Goal: Task Accomplishment & Management: Use online tool/utility

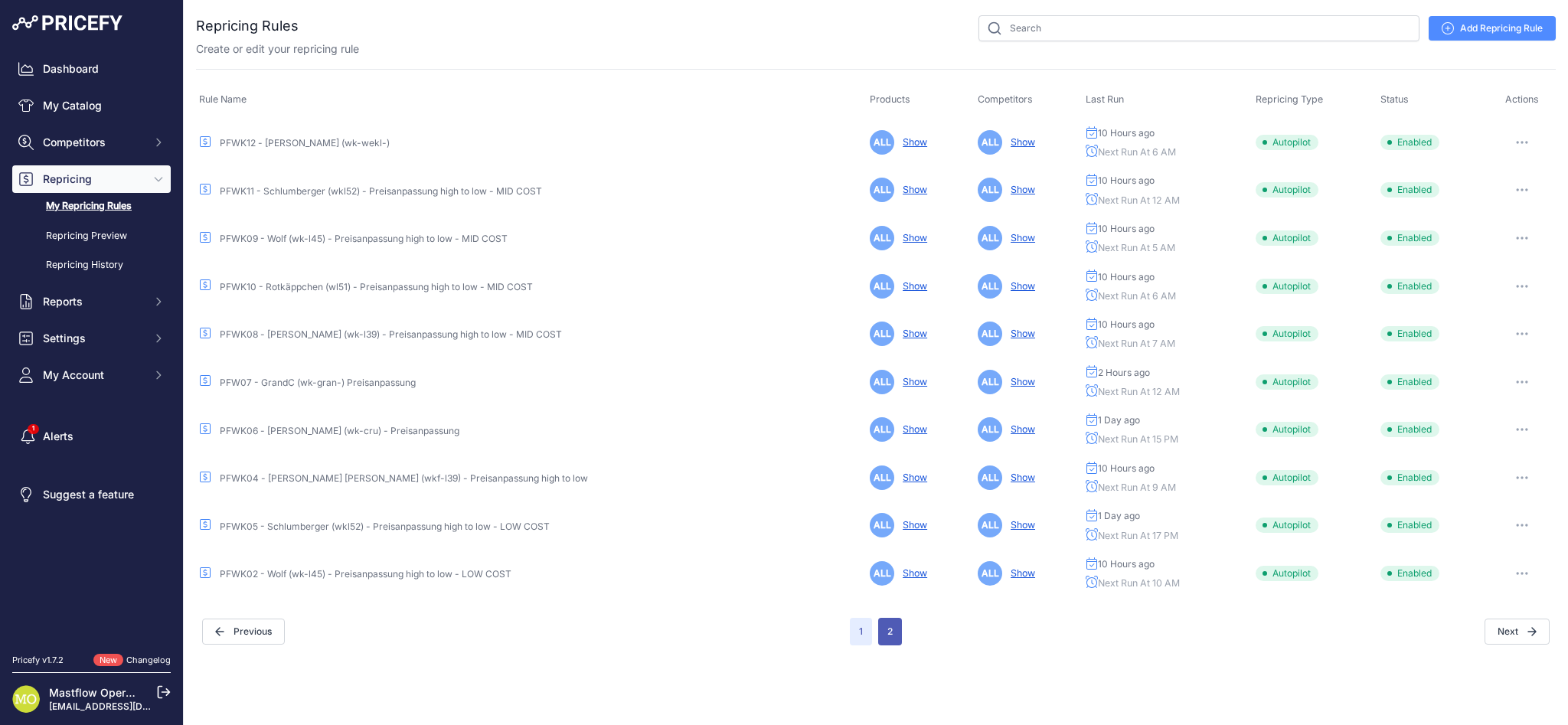
click at [894, 631] on button "2" at bounding box center [889, 632] width 23 height 28
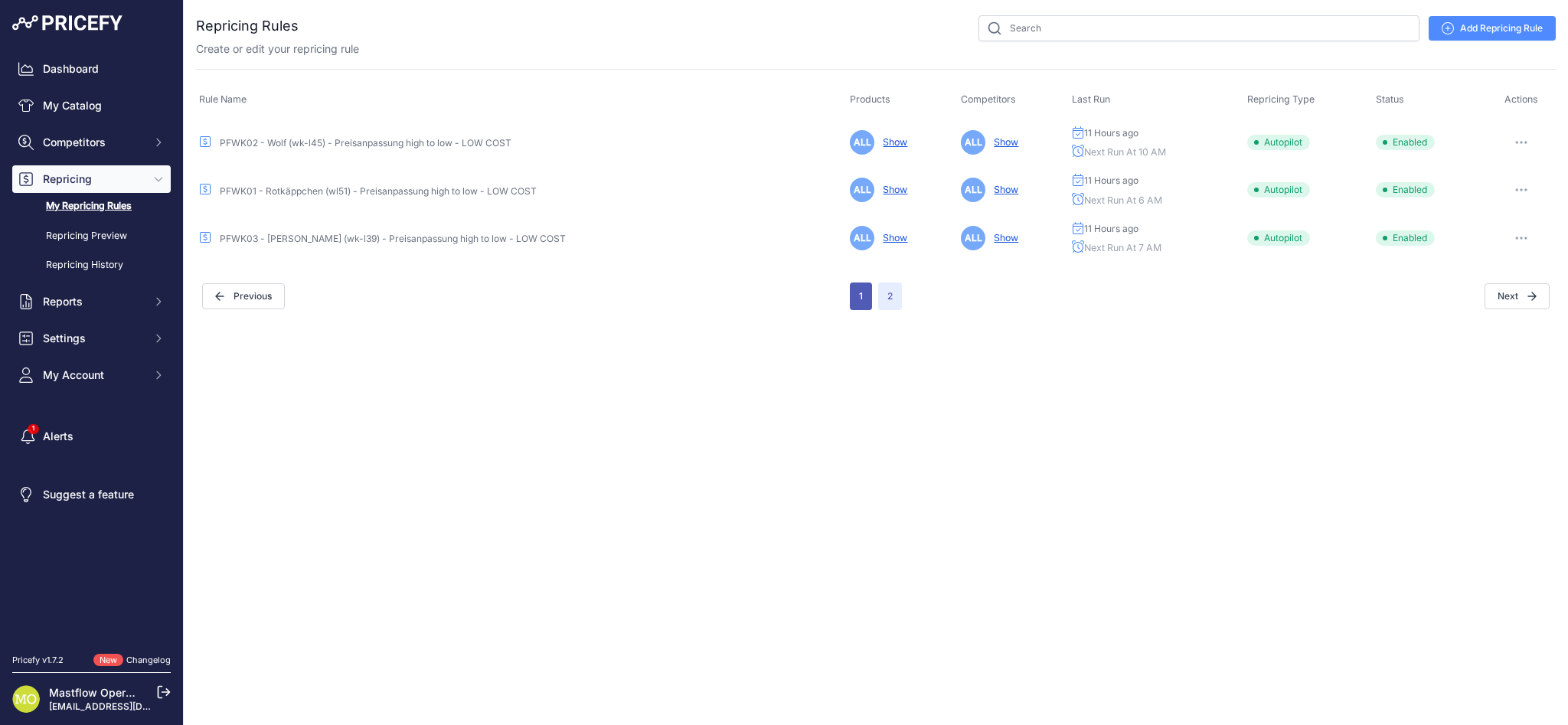
click at [854, 293] on button "1" at bounding box center [861, 296] width 22 height 28
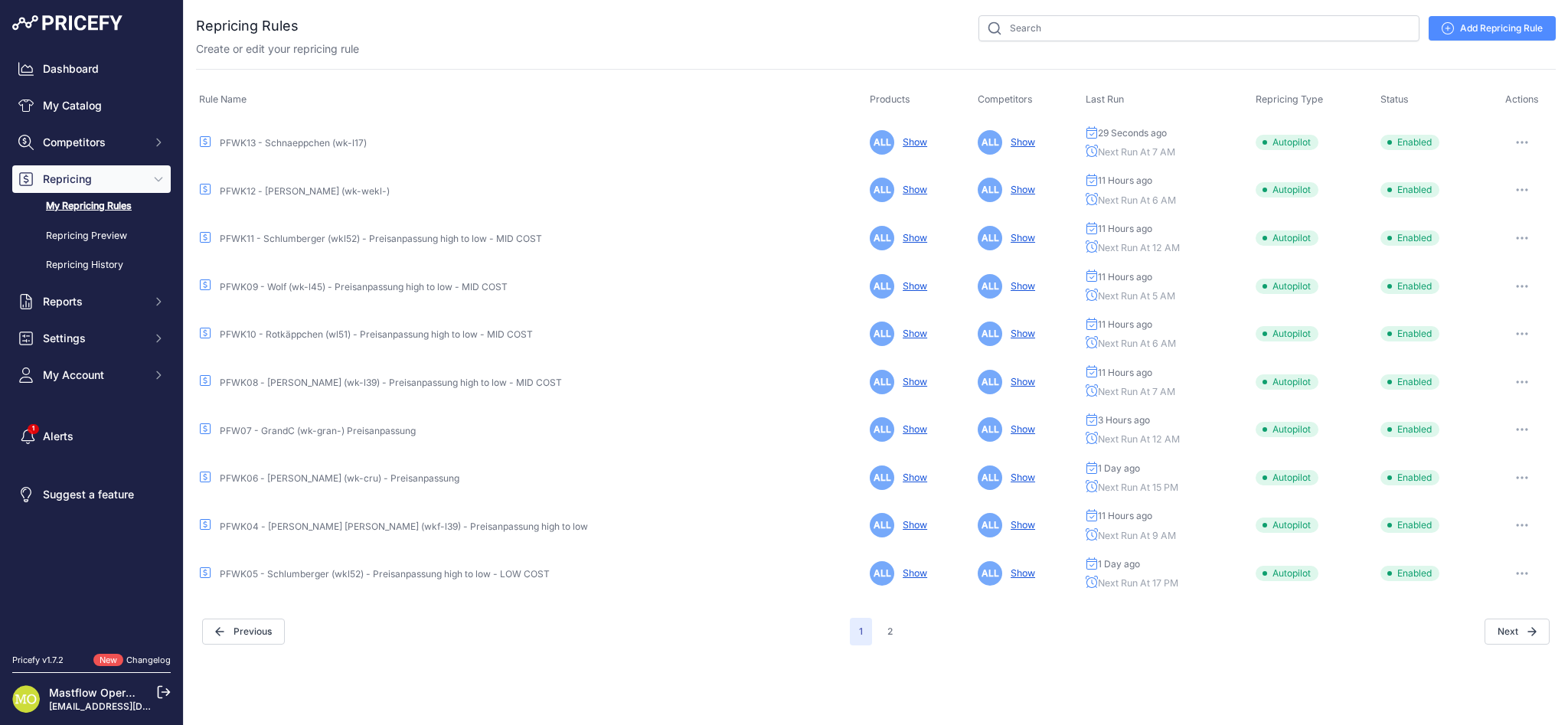
click at [138, 665] on div "Changelog" at bounding box center [148, 661] width 45 height 13
click at [138, 656] on link "Changelog" at bounding box center [148, 660] width 45 height 10
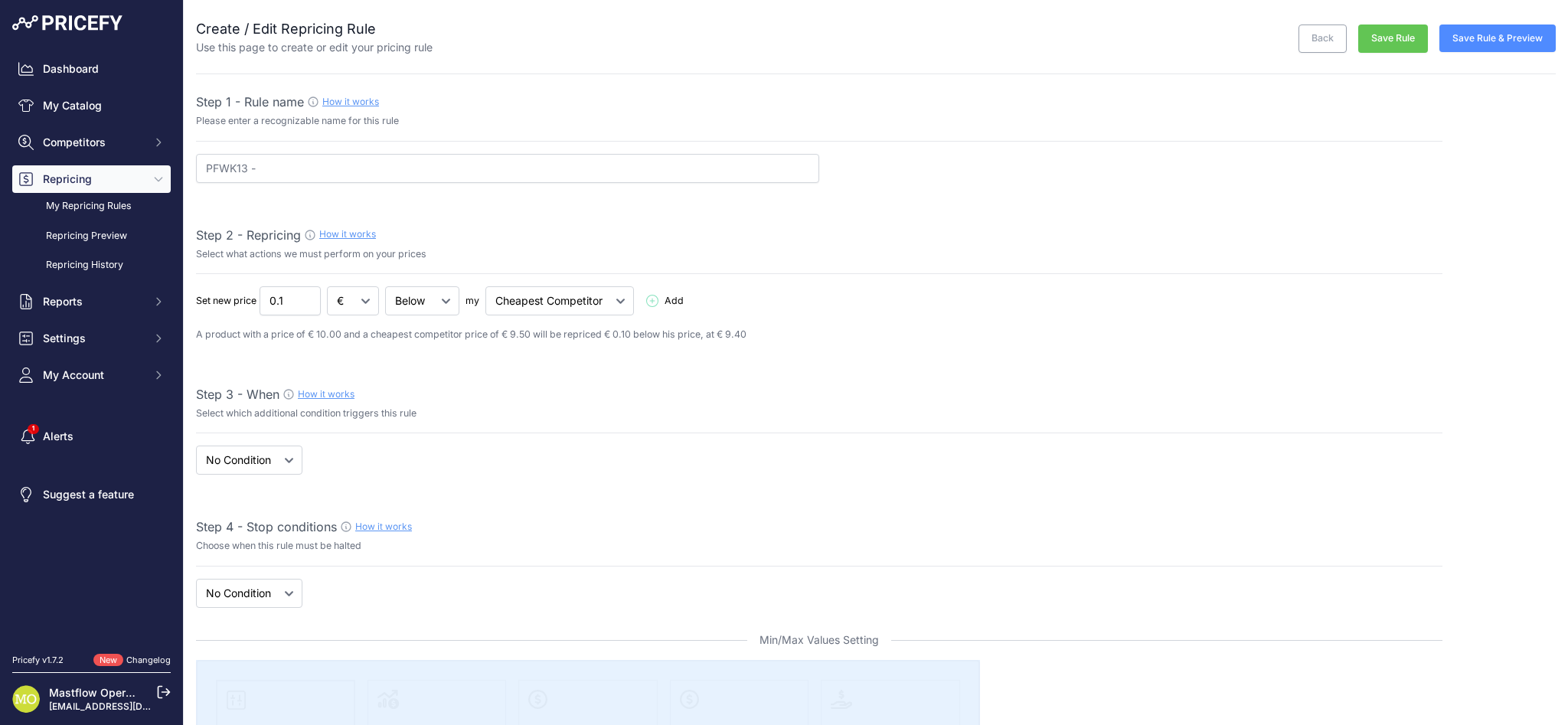
select select "7"
paste input "wk-l17"
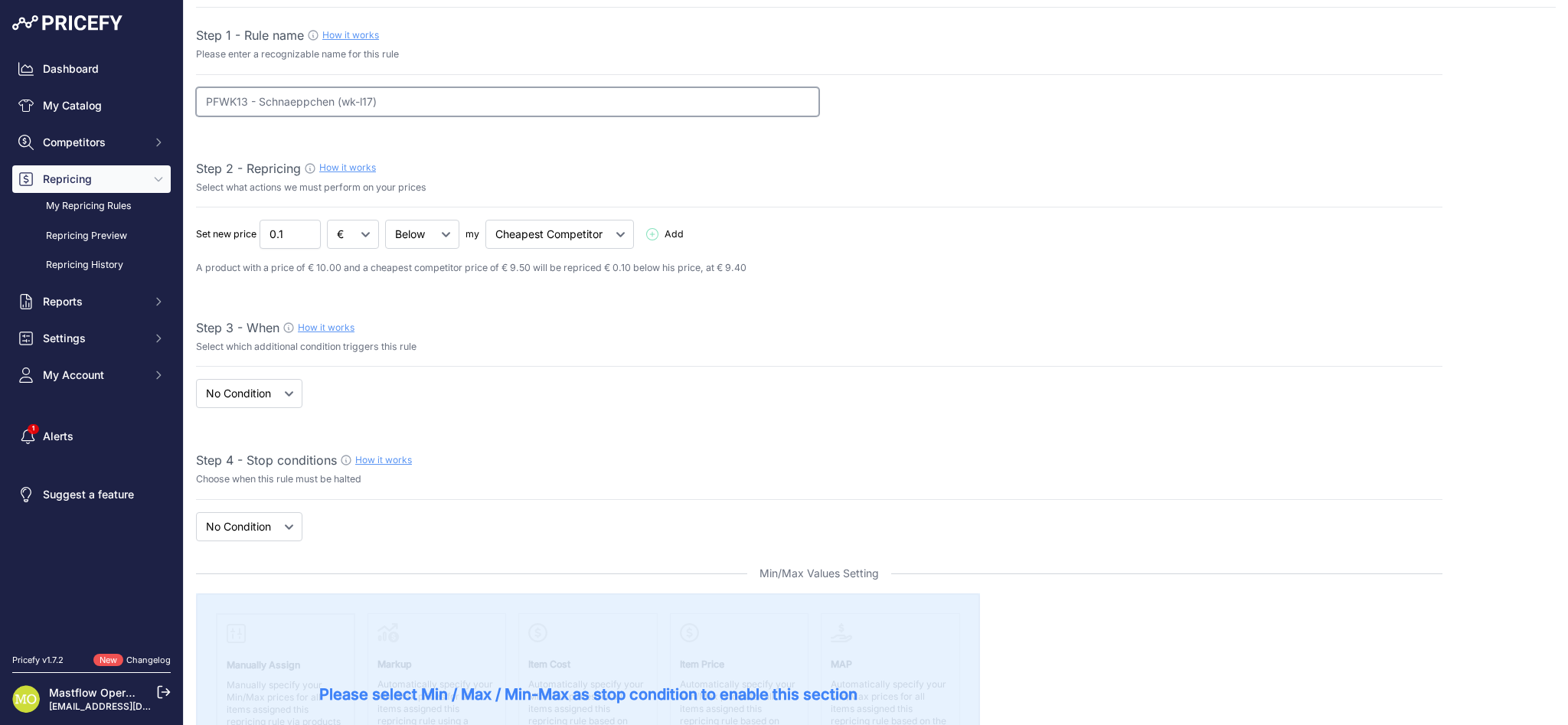
scroll to position [66, 0]
type input "PFWK13 - Schnaeppchen (wk-l17)"
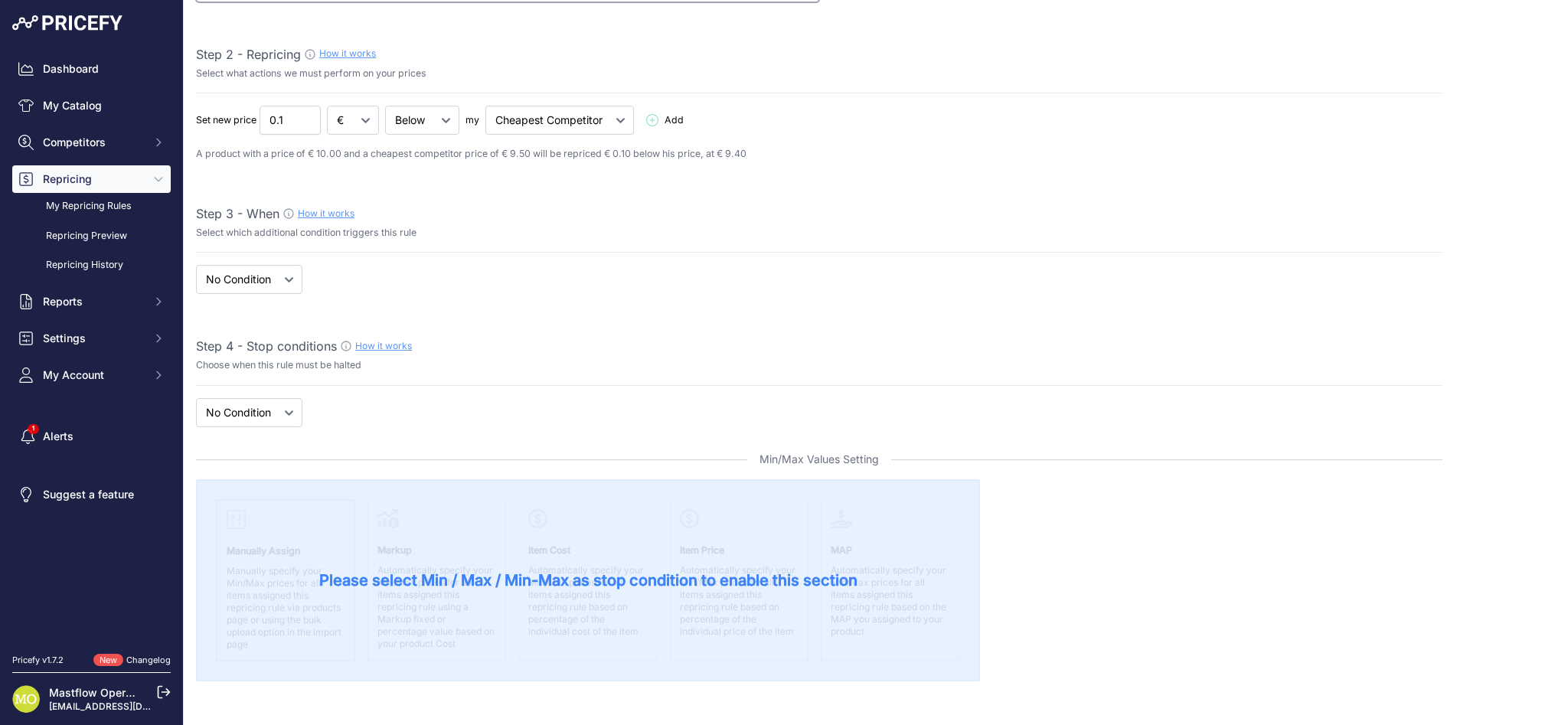
scroll to position [181, 0]
click at [297, 282] on select "When No Condition" at bounding box center [249, 278] width 106 height 29
click at [255, 271] on select "When No Condition" at bounding box center [249, 278] width 106 height 29
click at [196, 264] on select "When No Condition" at bounding box center [249, 278] width 106 height 29
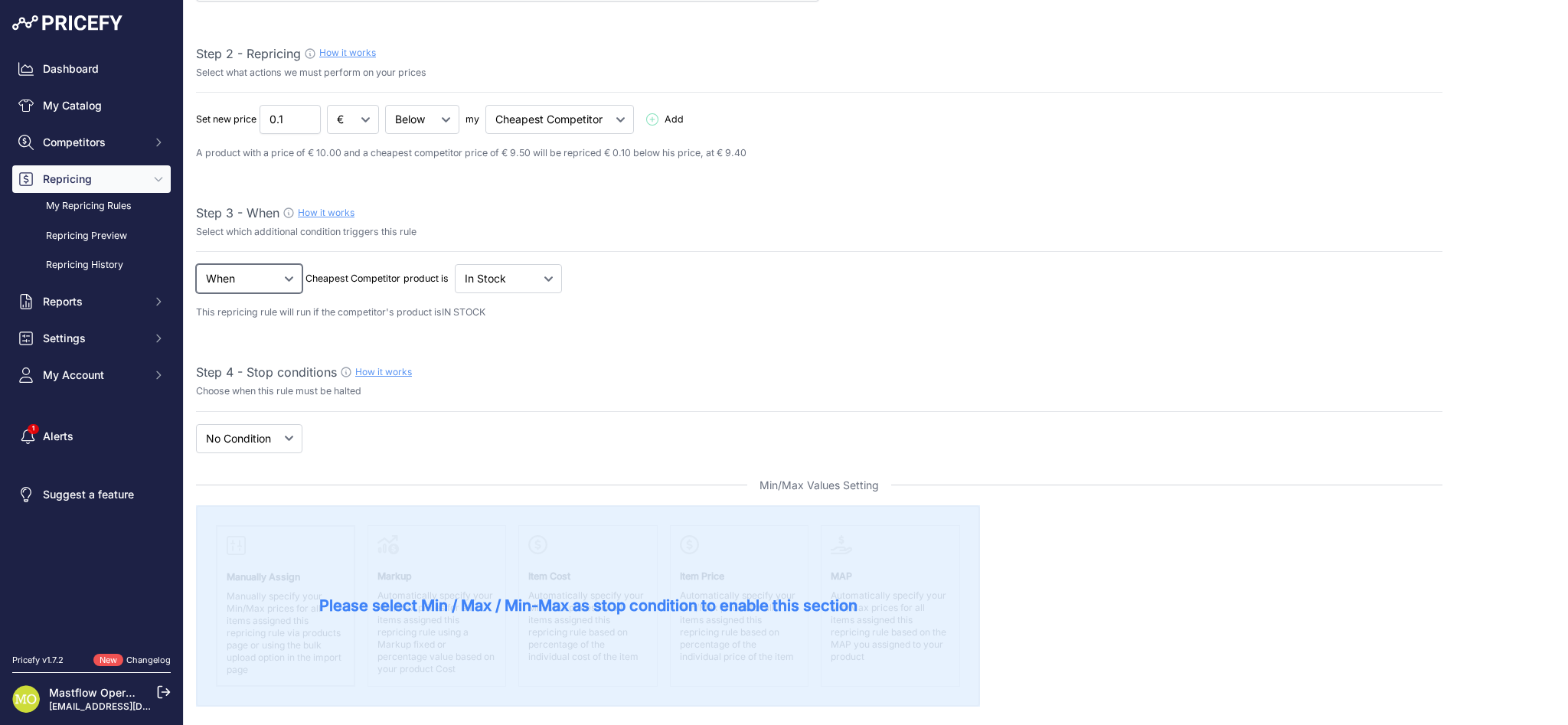
click at [240, 283] on select "When No Condition" at bounding box center [249, 278] width 106 height 29
select select "none"
click at [196, 264] on select "When No Condition" at bounding box center [249, 278] width 106 height 29
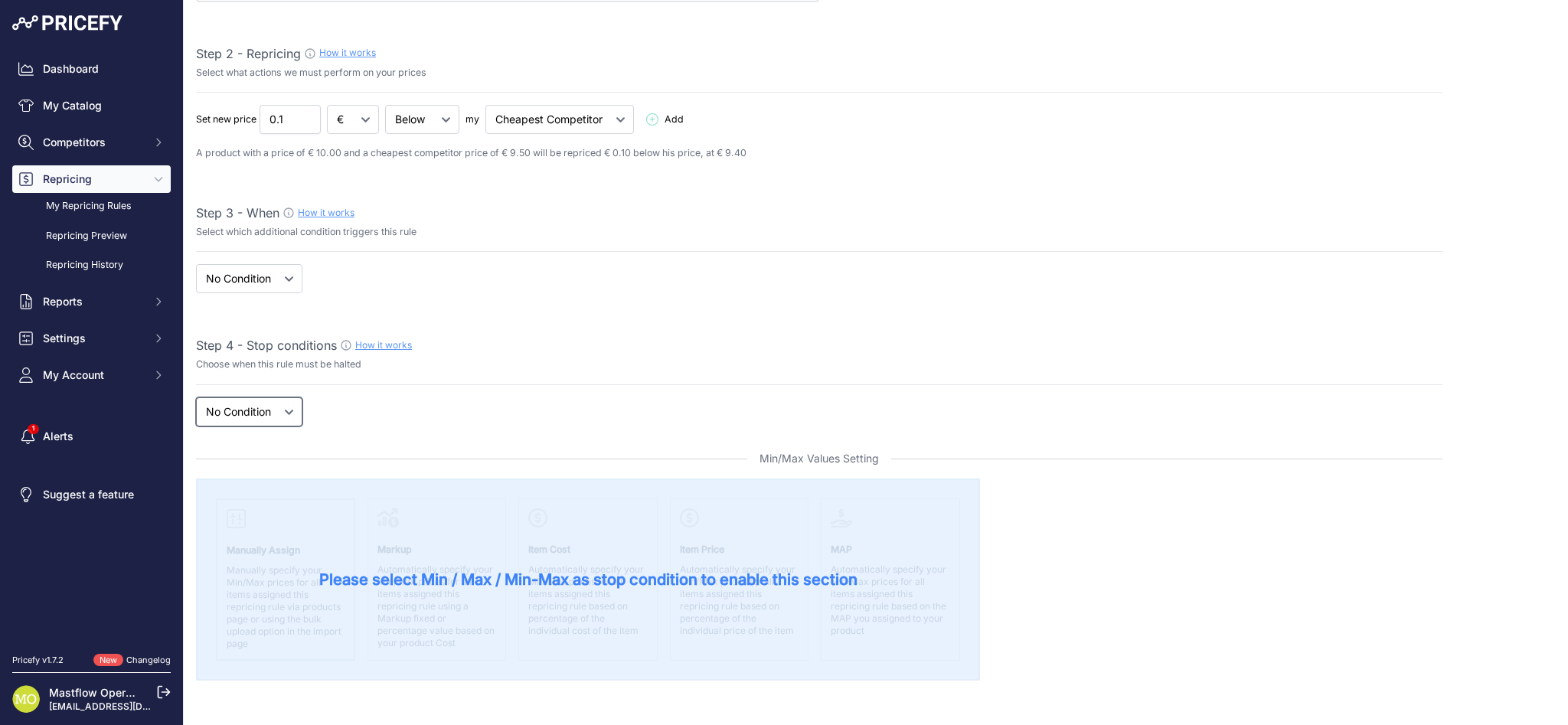
click at [267, 413] on select "New Price No Condition" at bounding box center [249, 411] width 106 height 29
select select "price"
click at [196, 397] on select "New Price No Condition" at bounding box center [249, 411] width 106 height 29
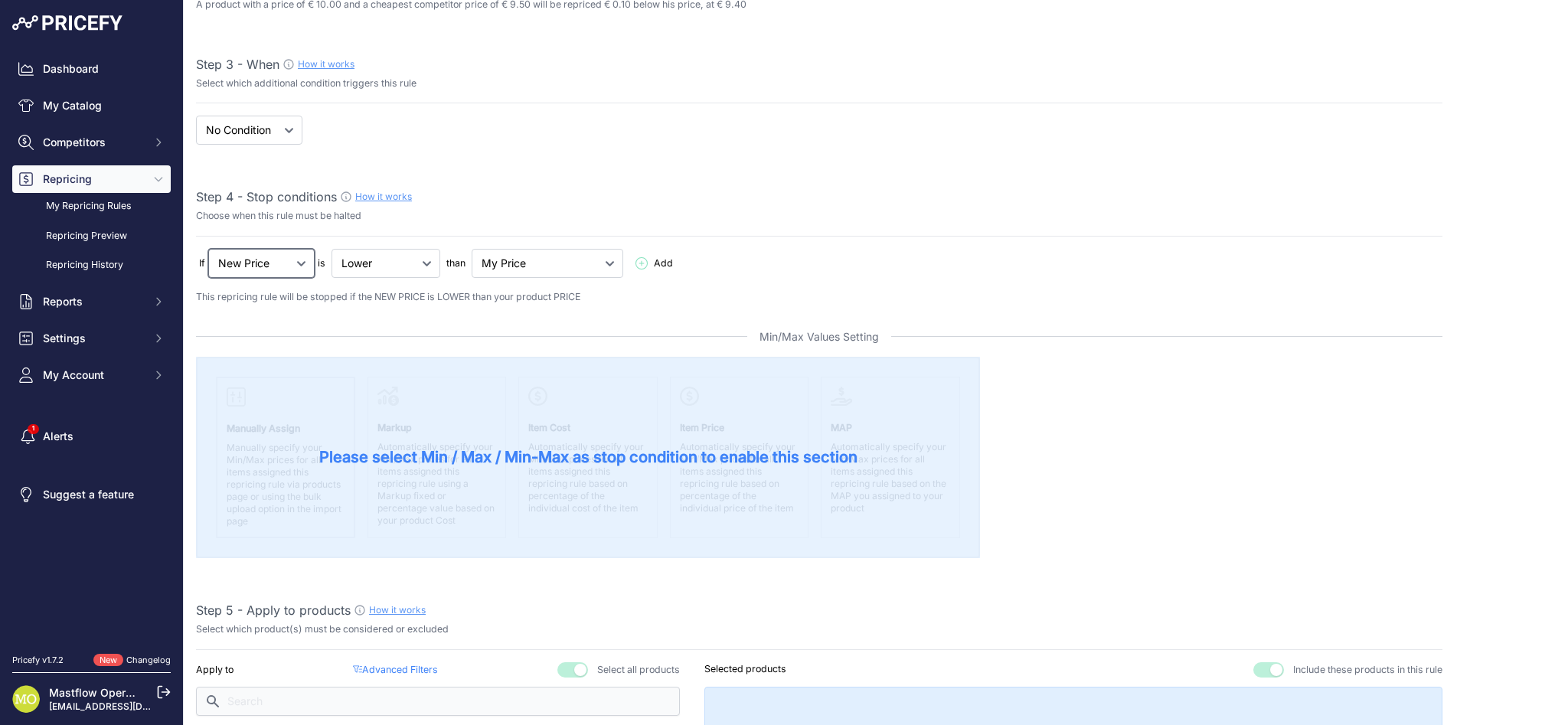
scroll to position [330, 0]
click at [530, 259] on select "My Price Min Price Max Price Min/Max Price My Cost" at bounding box center [547, 263] width 151 height 29
select select "my_cost"
click at [473, 249] on select "My Price Min Price Max Price Min/Max Price My Cost" at bounding box center [547, 263] width 151 height 29
click at [269, 256] on select "New Price No Condition" at bounding box center [261, 263] width 106 height 29
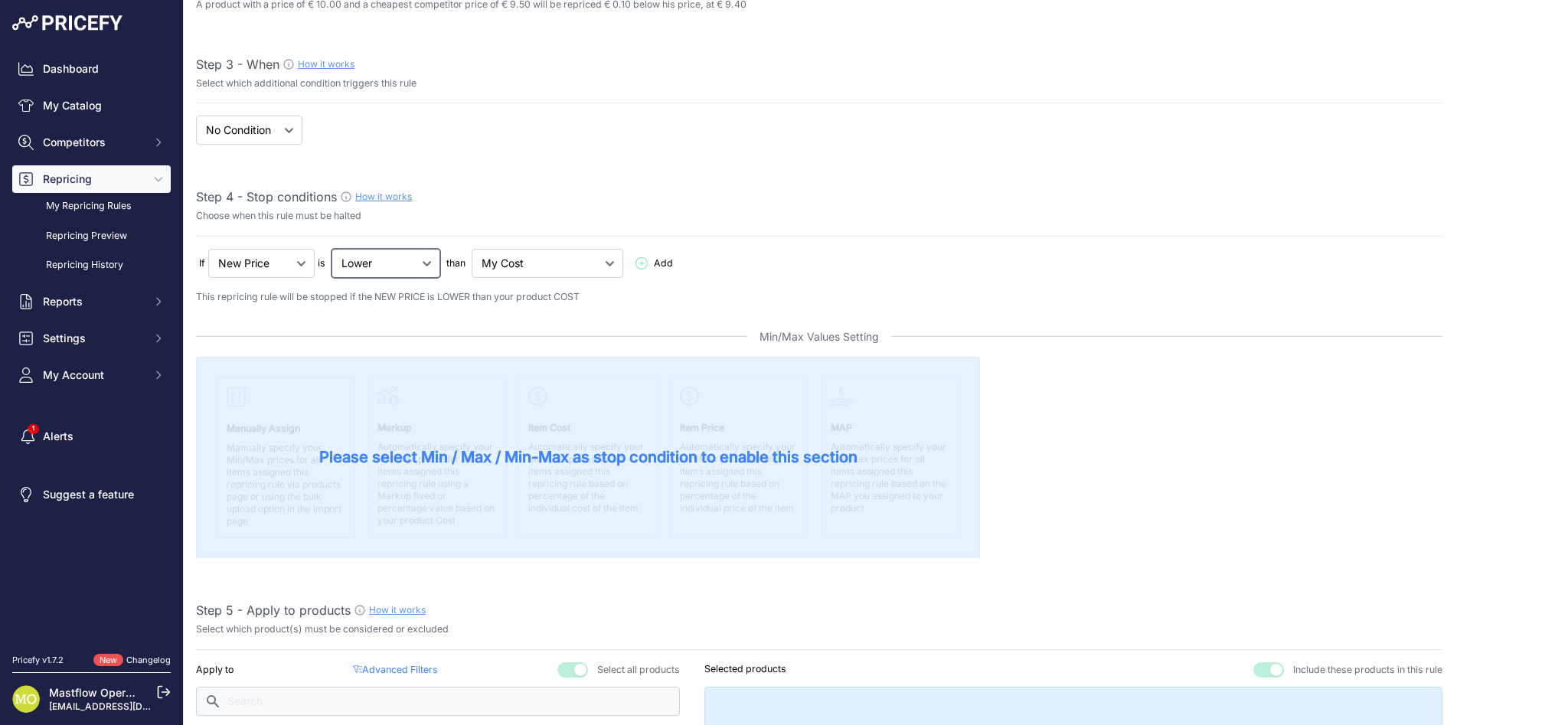
click at [383, 263] on select "Lower Higher Lower/Higher" at bounding box center [386, 263] width 108 height 29
select select "not_lower_and_higher"
click at [332, 249] on select "Lower Higher Lower/Higher" at bounding box center [386, 263] width 108 height 29
select select "min_max_price"
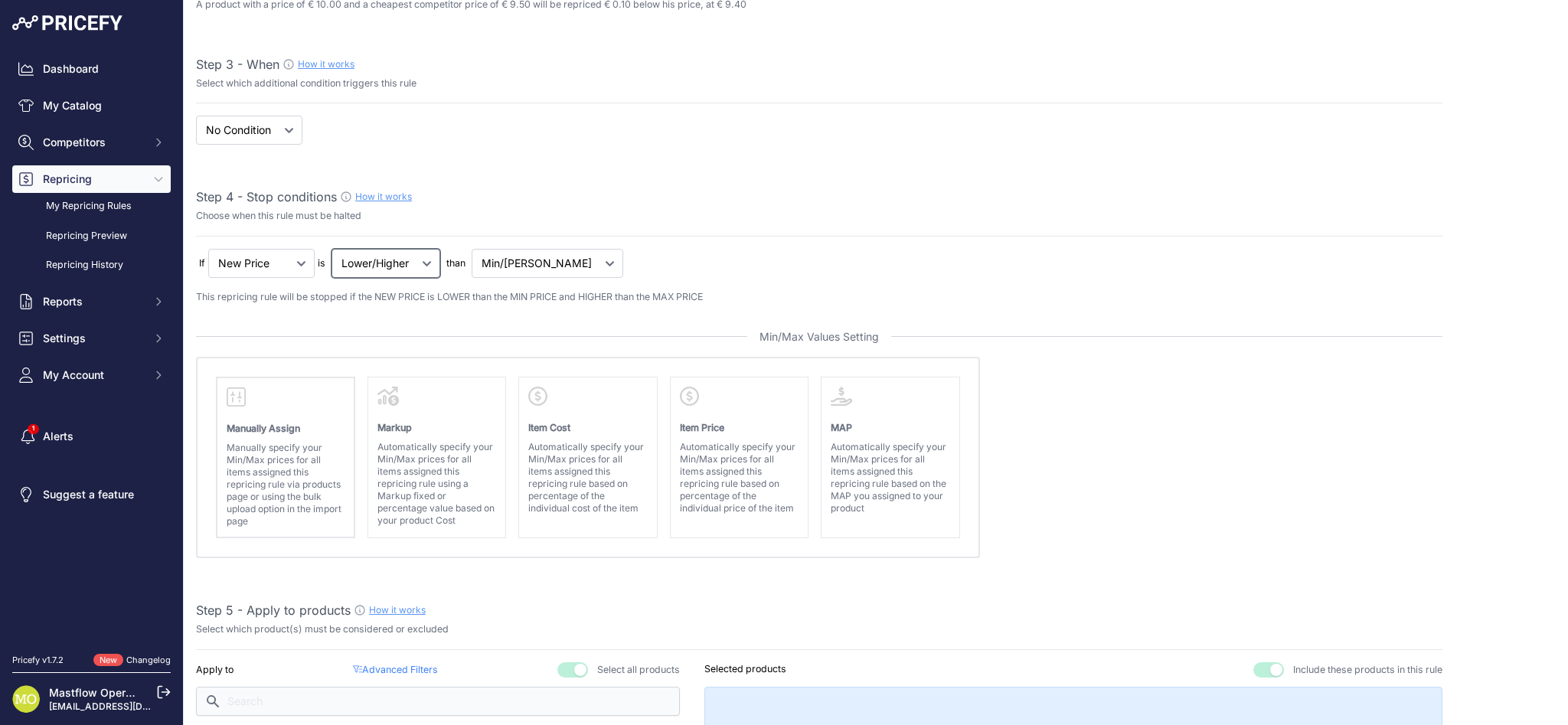
click at [375, 258] on select "Lower Higher Lower/Higher" at bounding box center [386, 263] width 108 height 29
select select "not_lower"
click at [332, 249] on select "Lower Higher Lower/Higher" at bounding box center [386, 263] width 108 height 29
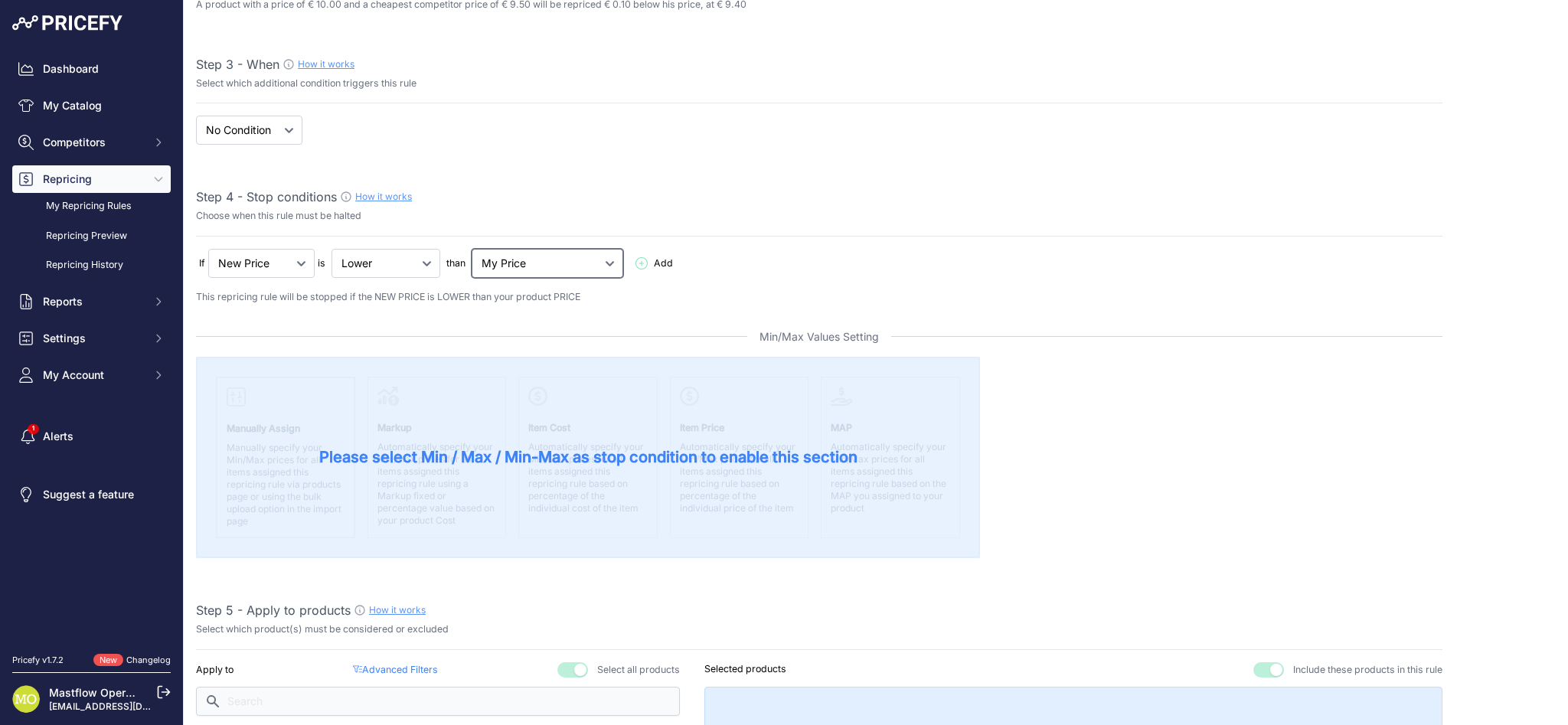
click at [503, 270] on select "My Price Min Price Max Price Min/Max Price My Cost" at bounding box center [547, 263] width 151 height 29
select select "my_cost"
click at [473, 249] on select "My Price Min Price Max Price Min/Max Price My Cost" at bounding box center [547, 263] width 151 height 29
click at [649, 462] on span "Please select Min / Max / Min-Max as stop condition to enable this section" at bounding box center [588, 457] width 538 height 21
click at [654, 259] on span "Add" at bounding box center [663, 264] width 19 height 15
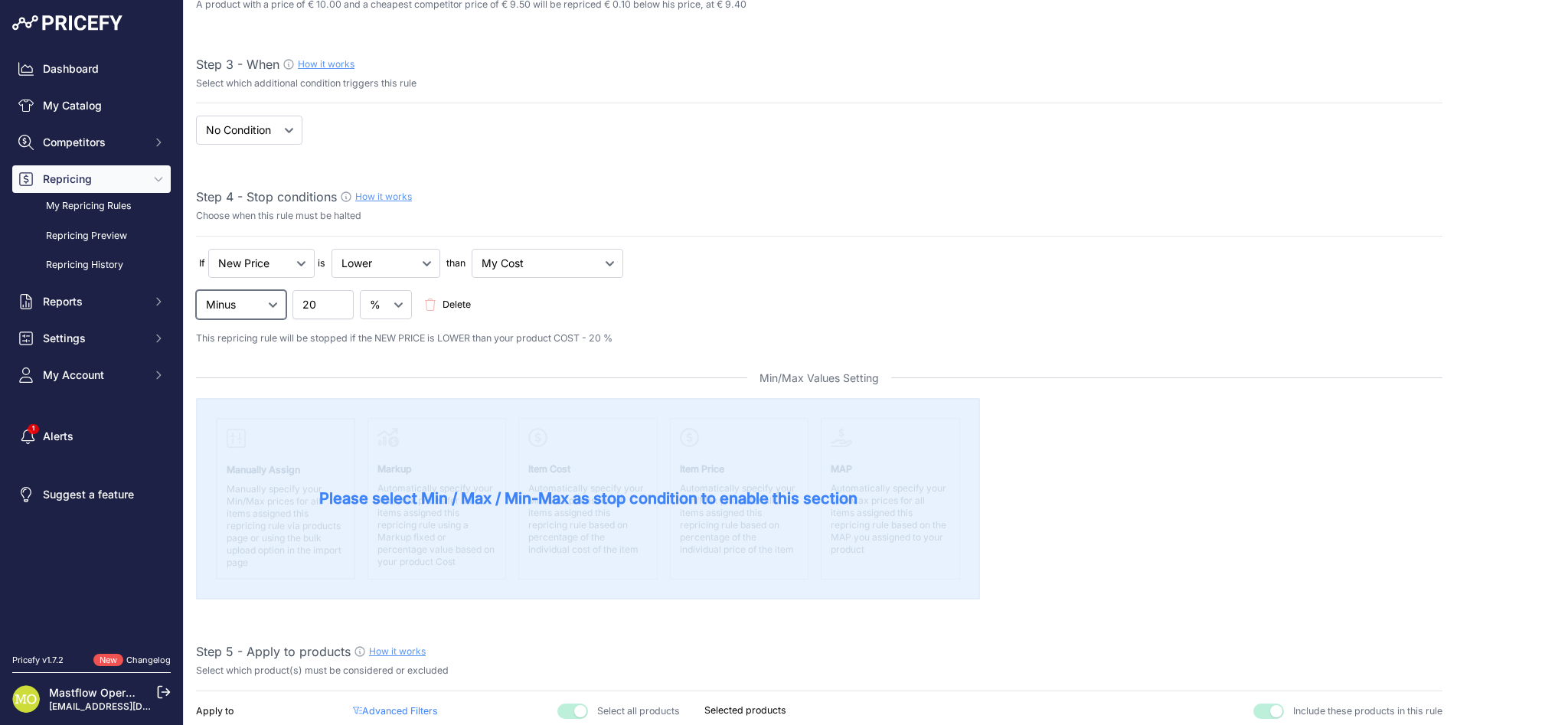
click at [244, 307] on select "Minus Plus Multiplied Divided" at bounding box center [241, 305] width 91 height 29
select select "plus"
click at [196, 291] on select "Minus Plus Multiplied Divided" at bounding box center [241, 305] width 91 height 29
drag, startPoint x: 327, startPoint y: 302, endPoint x: 287, endPoint y: 301, distance: 40.0
click at [287, 301] on div "Minus Plus Multiplied Divided 20 Delete" at bounding box center [819, 305] width 1246 height 29
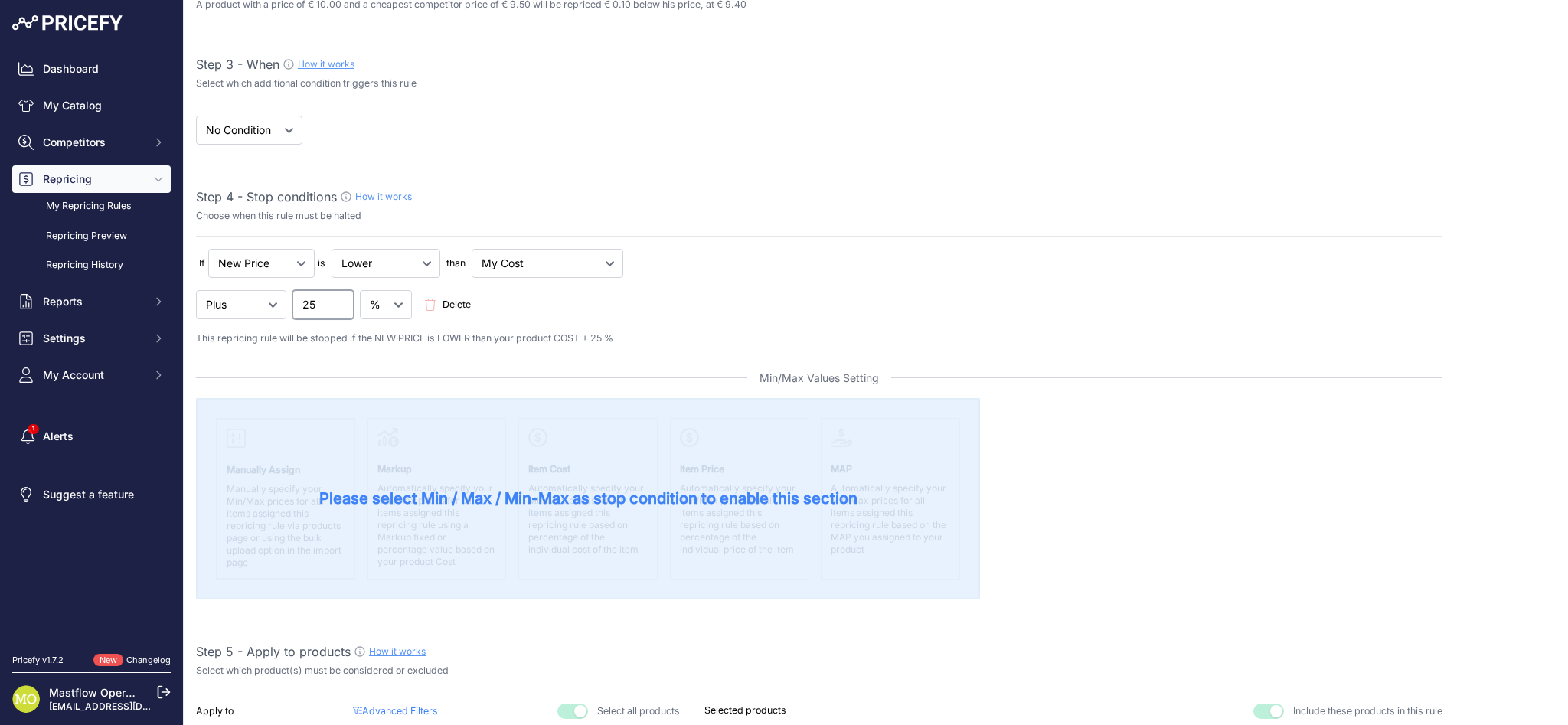
type input "25"
click at [838, 285] on div "If New Price No Condition is Add 25 Delete" at bounding box center [819, 283] width 1246 height 70
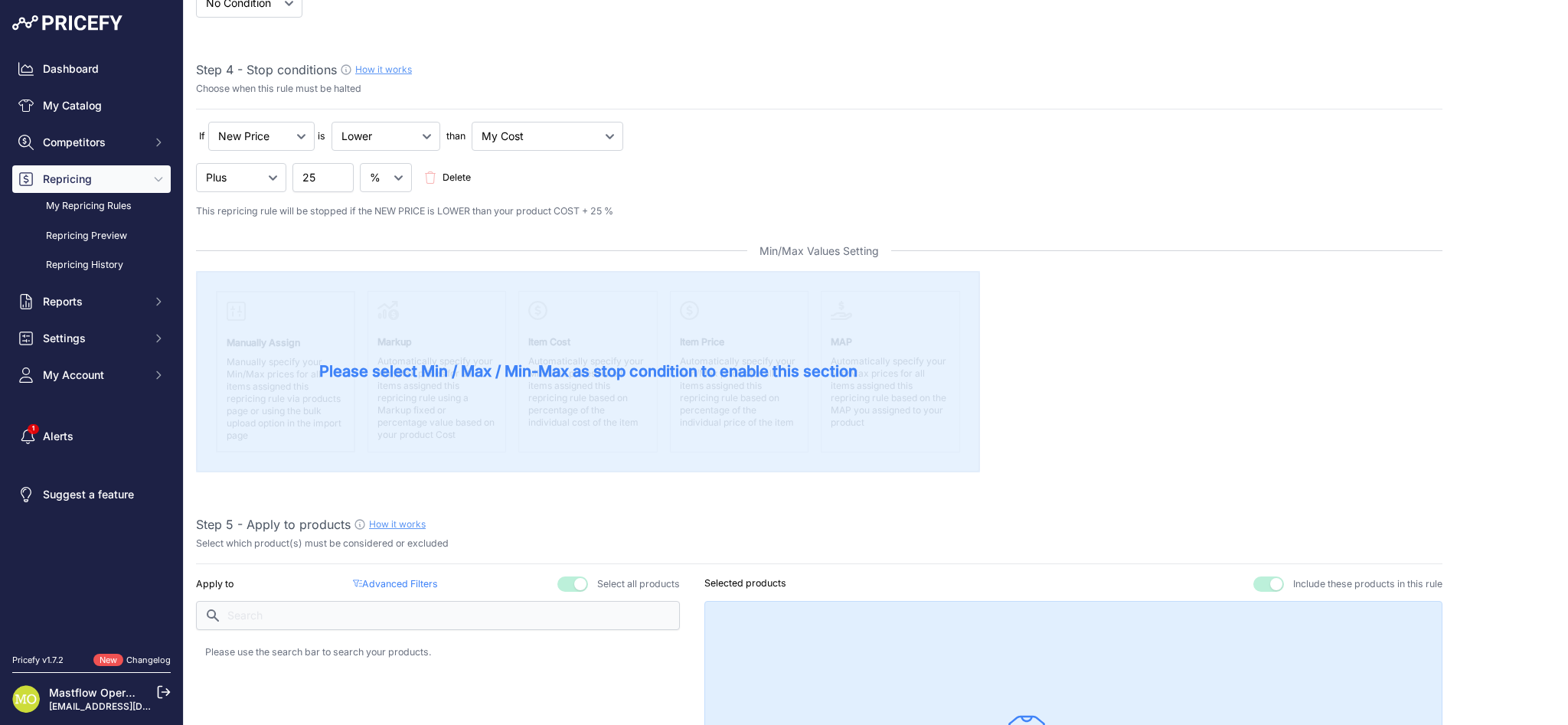
scroll to position [628, 0]
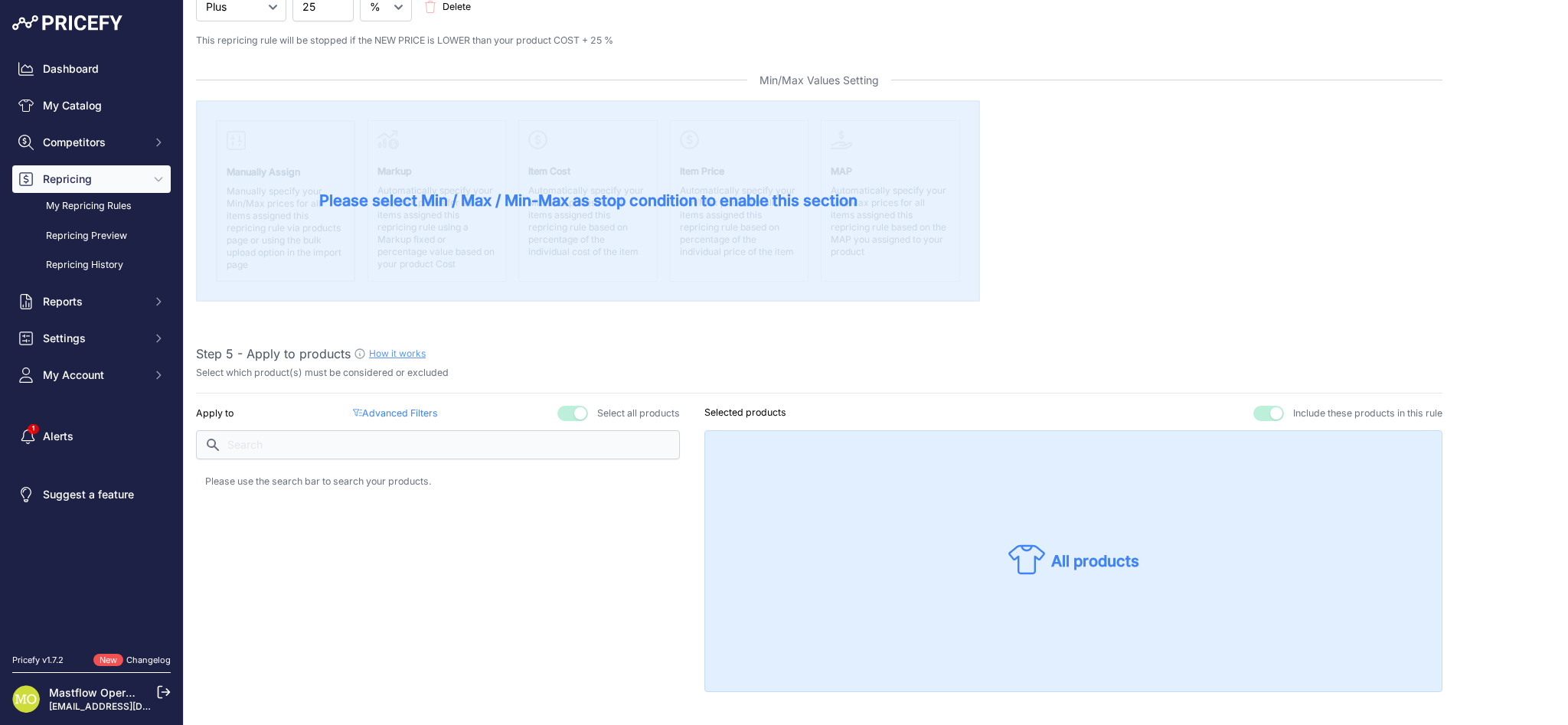
click at [384, 409] on p "Advanced Filters ( false )" at bounding box center [395, 414] width 85 height 15
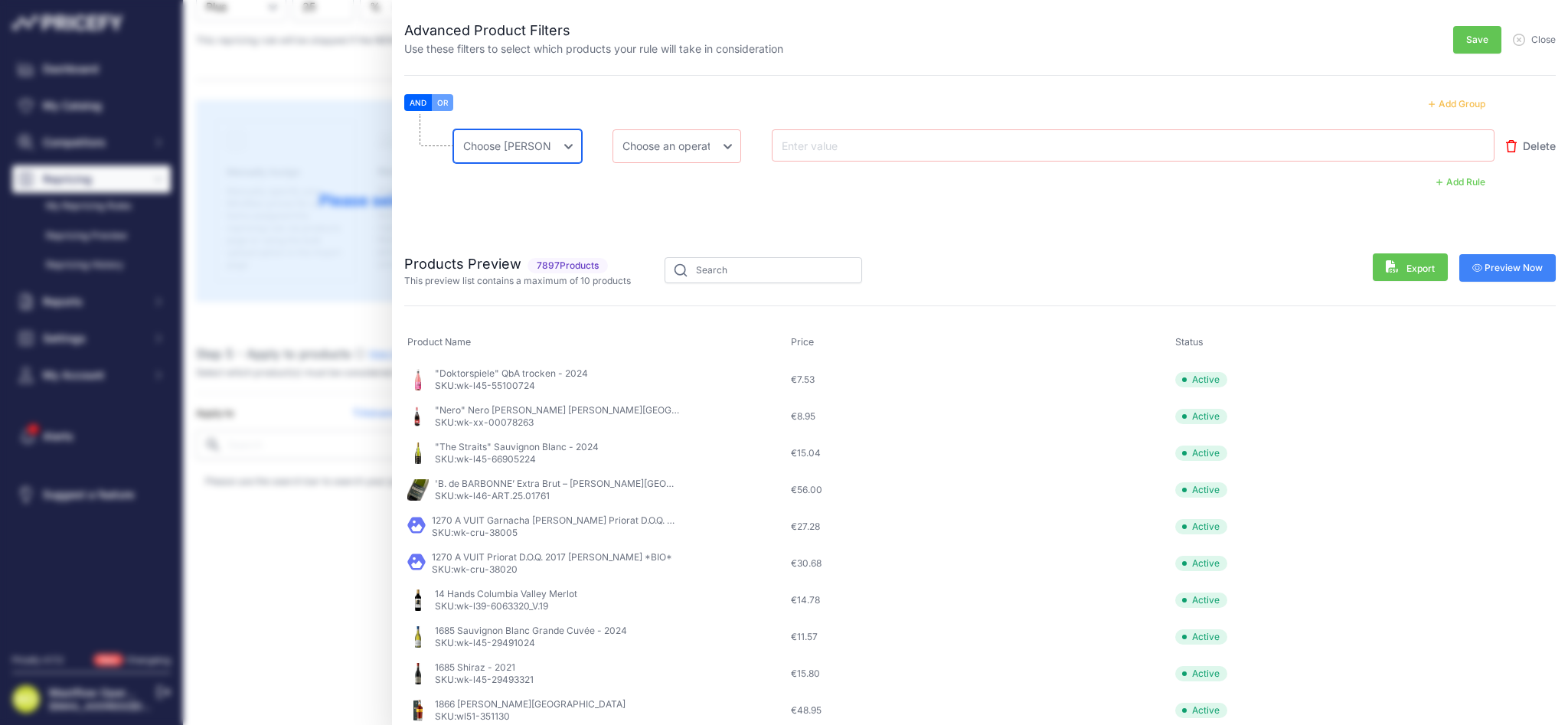
click at [527, 139] on select "Choose an field Name Price Cost MAP Brand Min Price Max Price SKU GTIN/EAN/ASIN…" at bounding box center [517, 147] width 129 height 34
select select "mp.sku"
click at [453, 130] on select "Choose an field Name Price Cost MAP Brand Min Price Max Price SKU GTIN/EAN/ASIN…" at bounding box center [517, 147] width 129 height 34
click at [691, 149] on select "Choose an operator Equal Not Equal In Not In Less Less or Equal Greater Greater…" at bounding box center [677, 147] width 129 height 34
select select "contains"
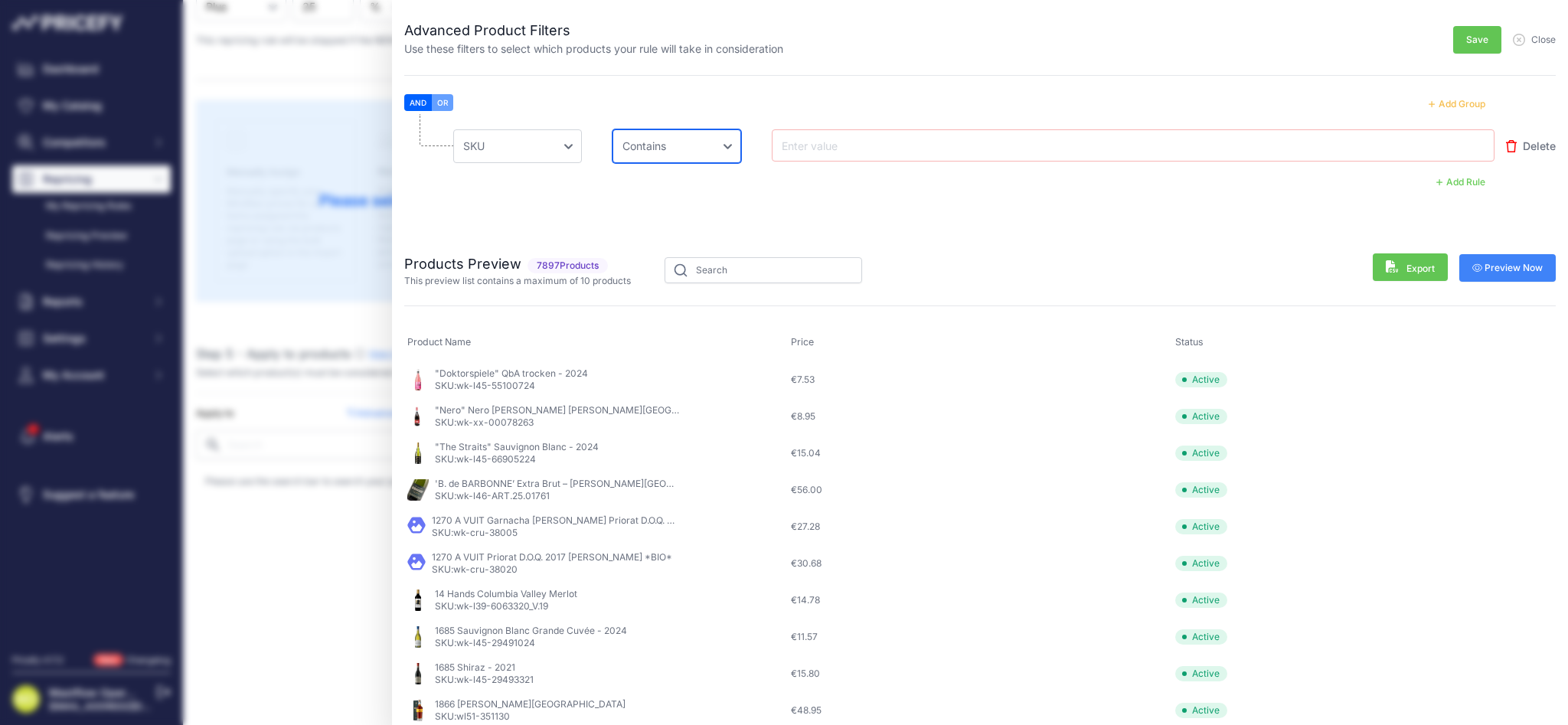
click at [613, 130] on select "Choose an operator Equal Not Equal In Not In Less Less or Equal Greater Greater…" at bounding box center [677, 147] width 129 height 34
click at [898, 139] on input "text" at bounding box center [840, 146] width 122 height 19
paste input "wk-l17"
type input "wk-l17-"
click at [1488, 274] on span "Preview Now" at bounding box center [1507, 267] width 71 height 12
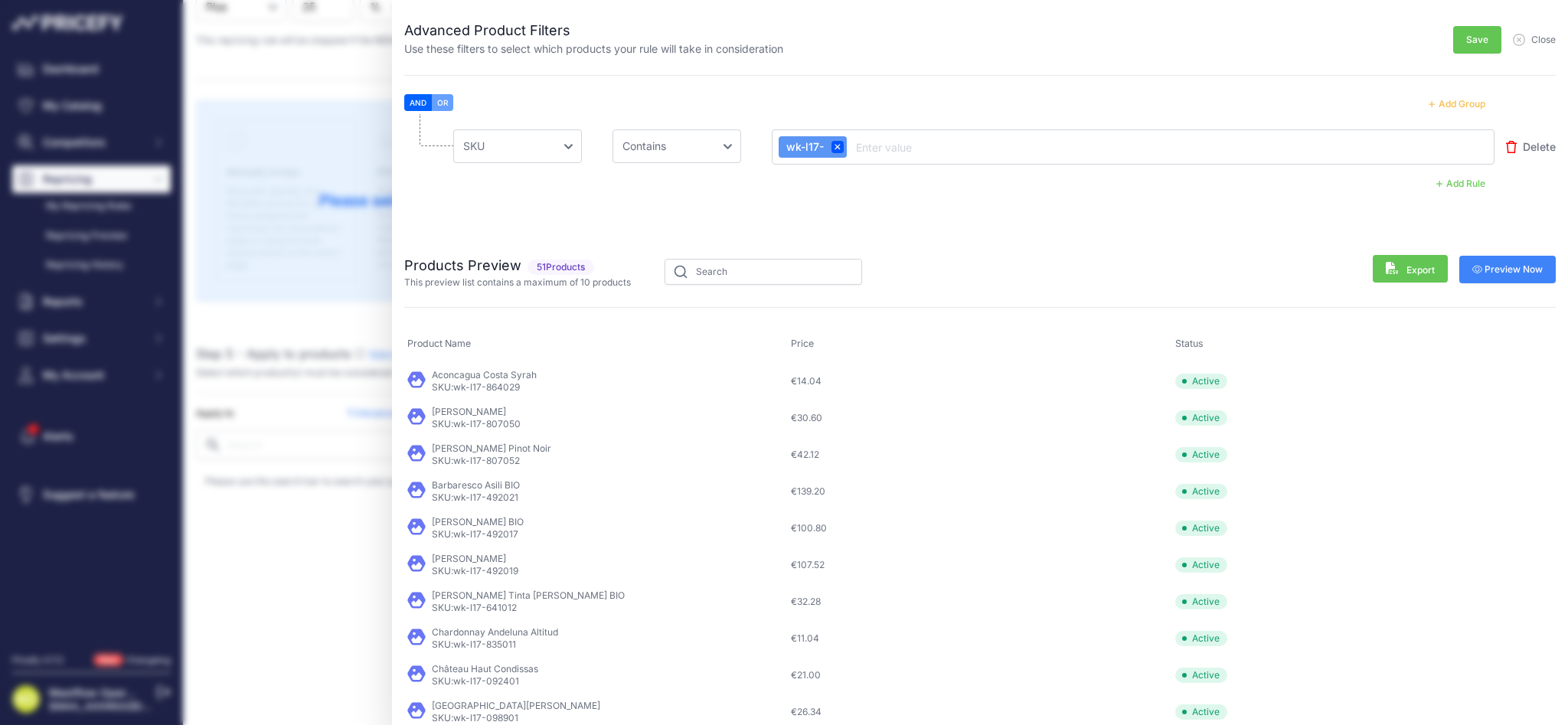
click at [1469, 33] on button "Save" at bounding box center [1477, 40] width 49 height 28
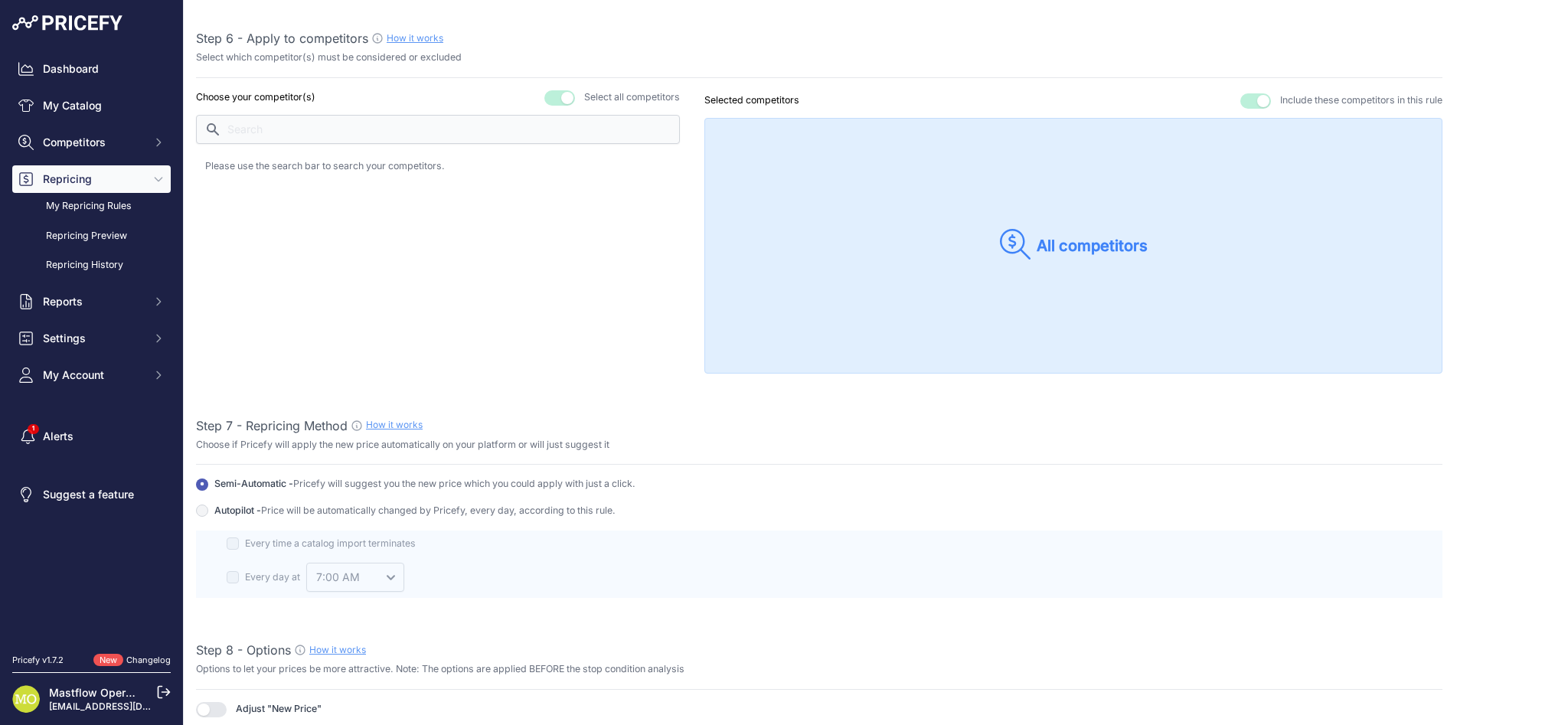
scroll to position [1479, 0]
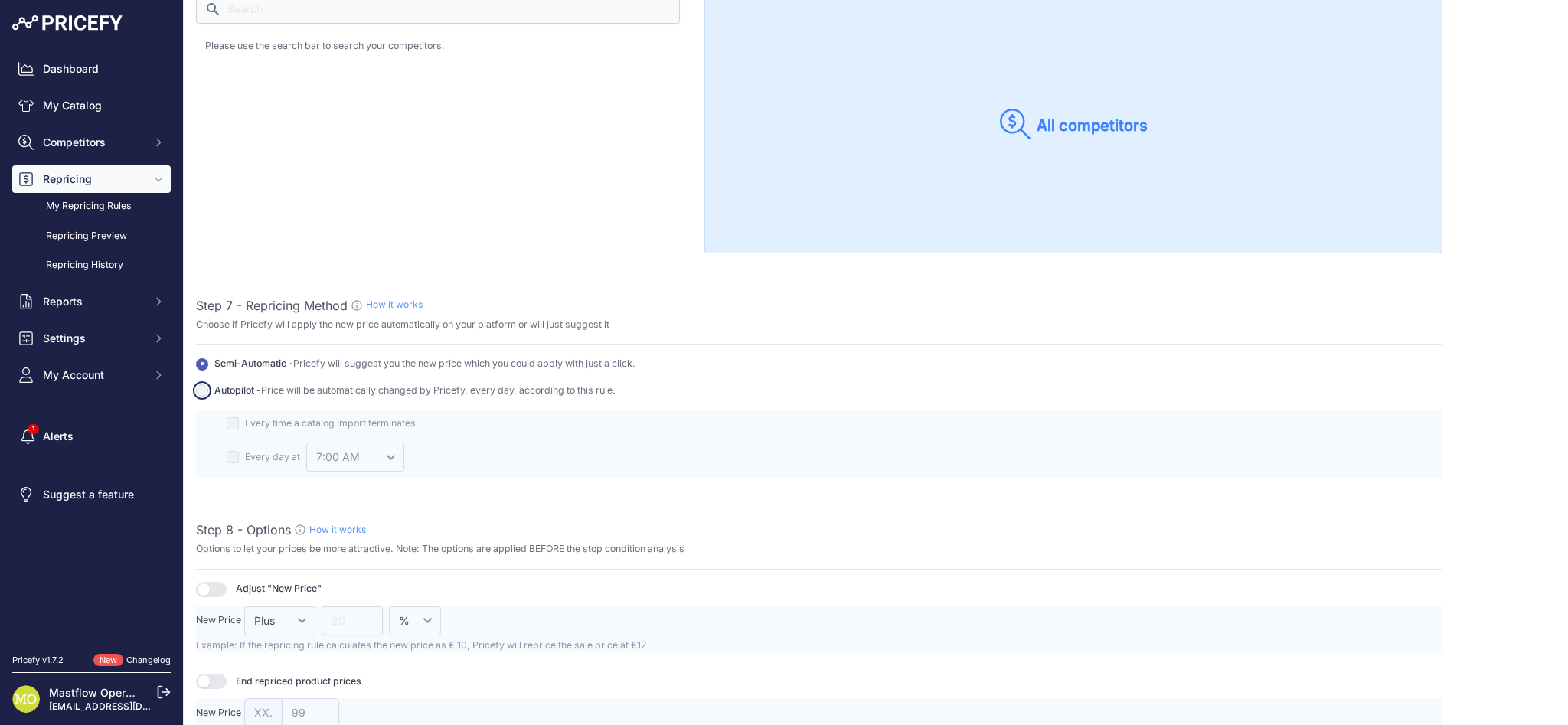
click at [200, 391] on input "Autopilot - Price will be automatically changed by Pricefy, every day, accordin…" at bounding box center [202, 390] width 12 height 12
radio input "true"
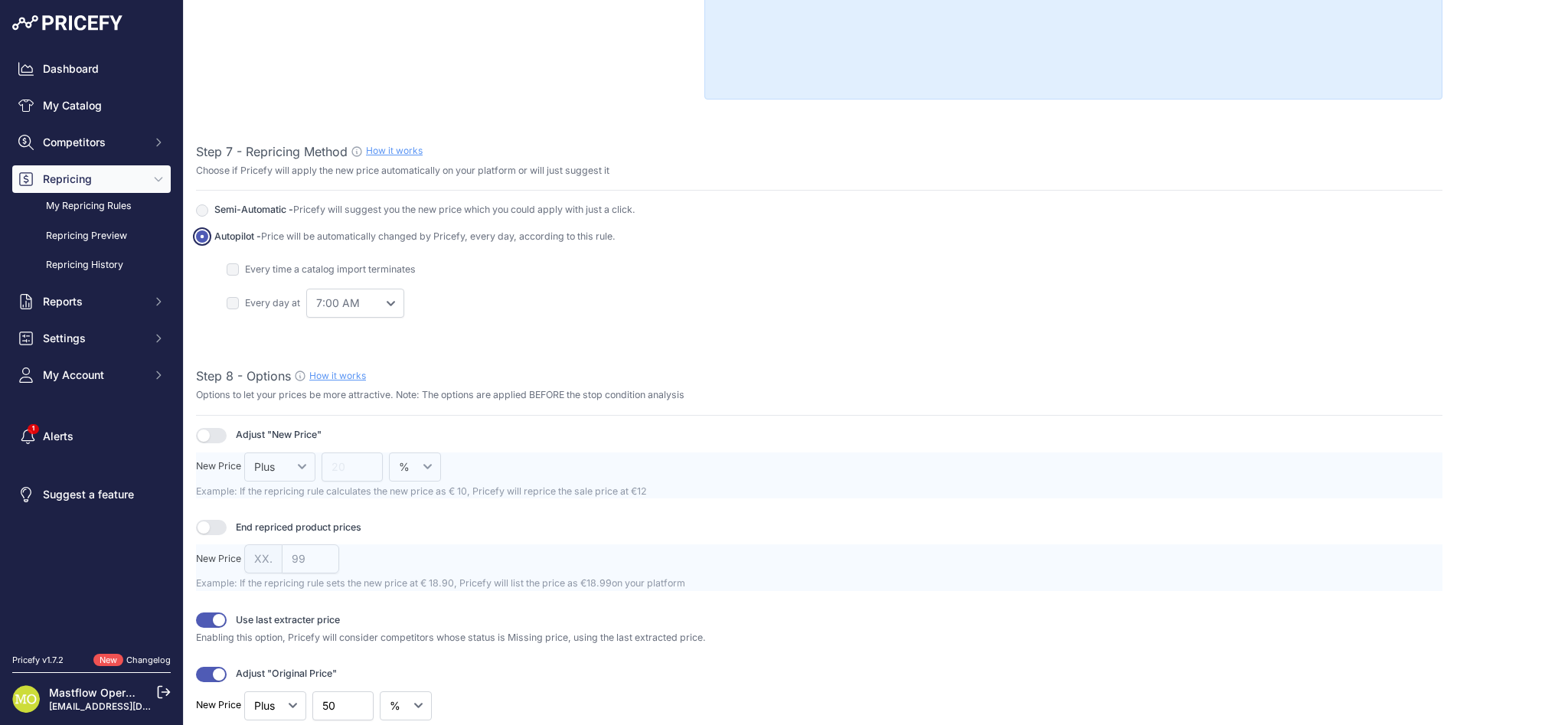
scroll to position [1785, 0]
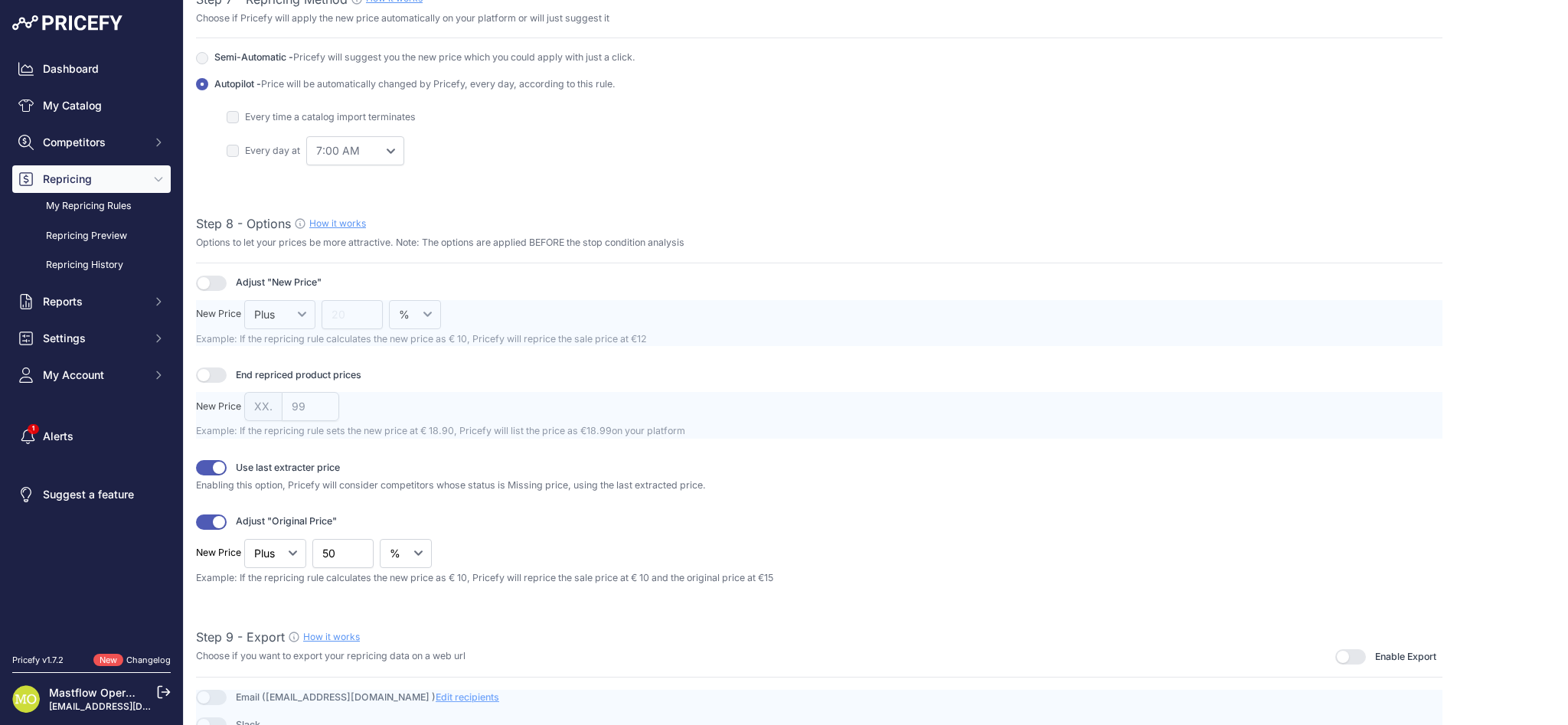
click at [221, 466] on button "button" at bounding box center [211, 468] width 31 height 15
click at [210, 522] on button "button" at bounding box center [211, 522] width 31 height 15
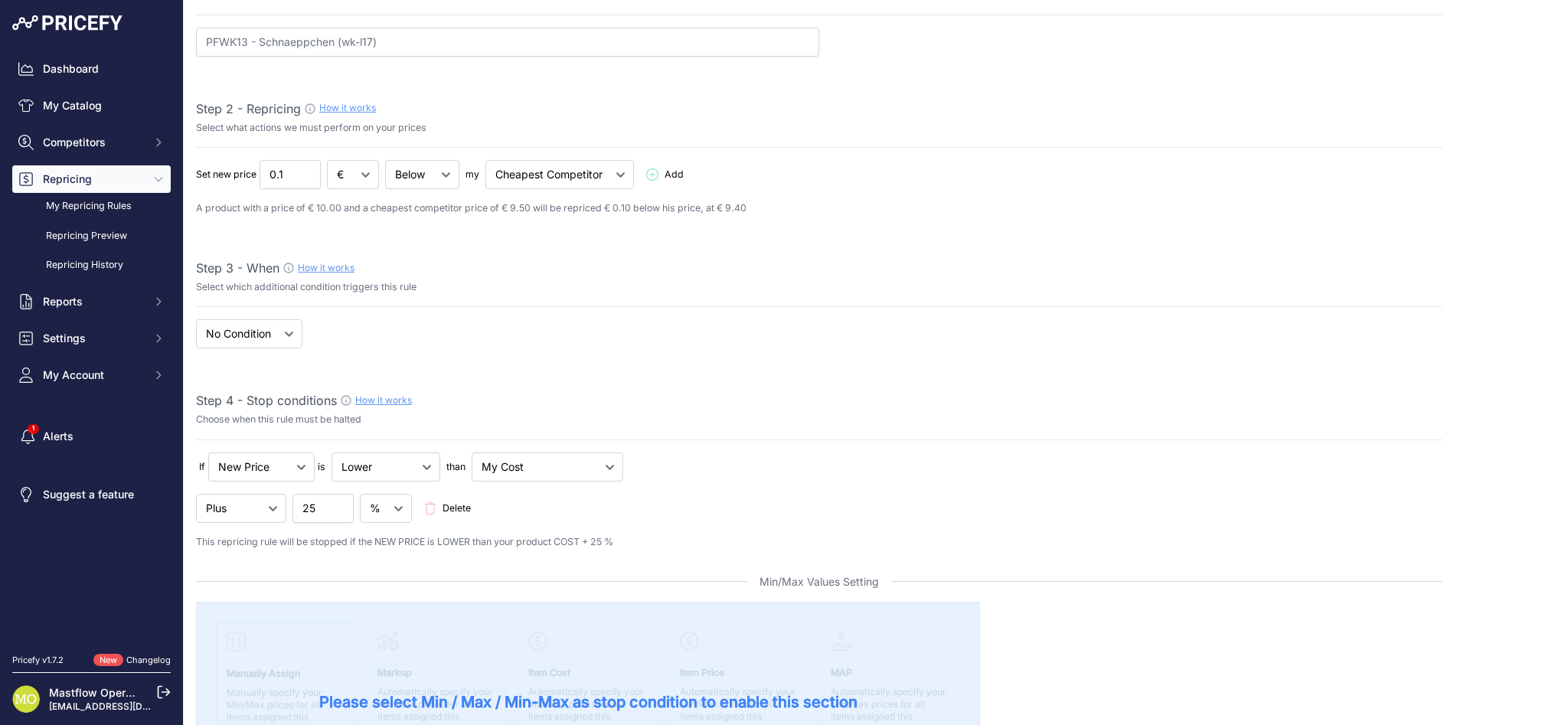
scroll to position [0, 0]
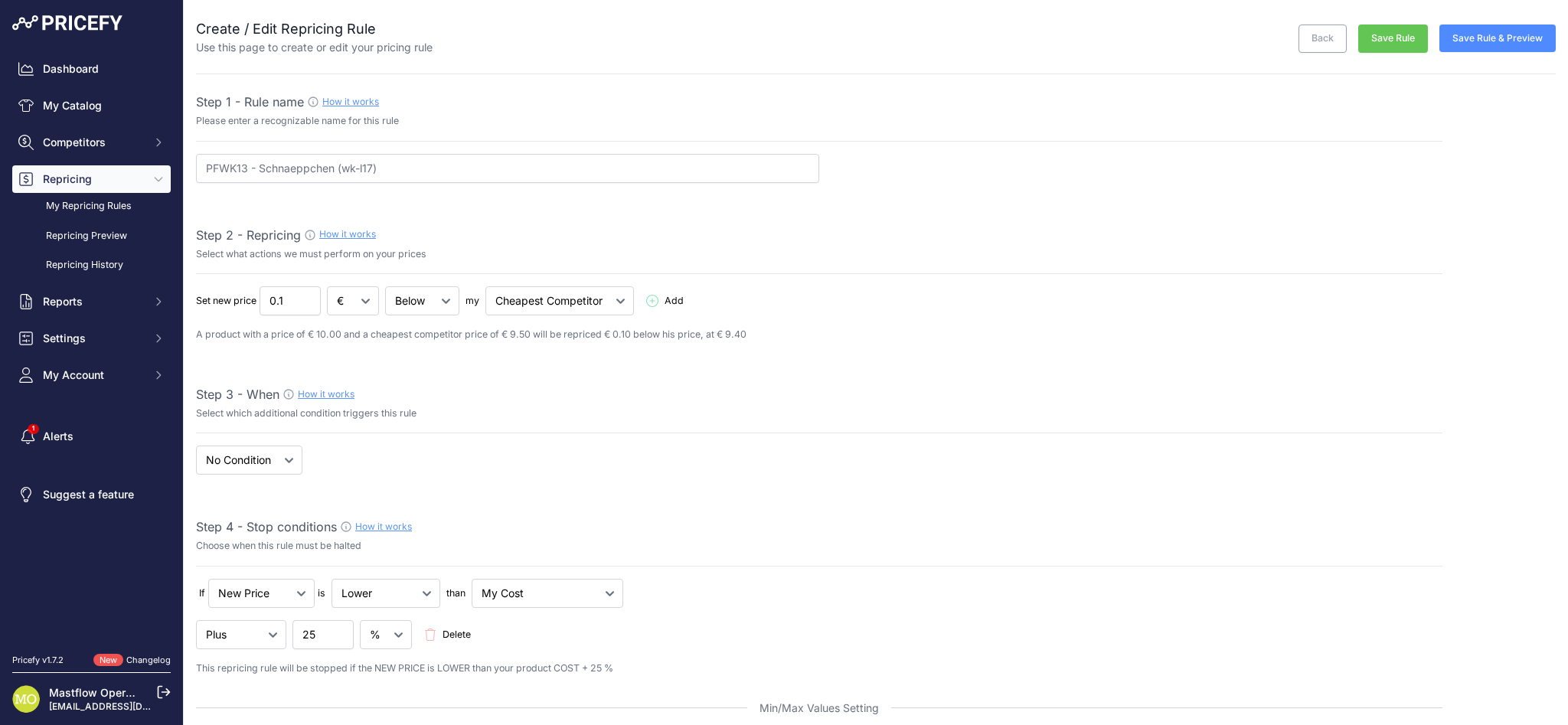
click at [1464, 40] on button "Save Rule & Preview" at bounding box center [1497, 38] width 117 height 28
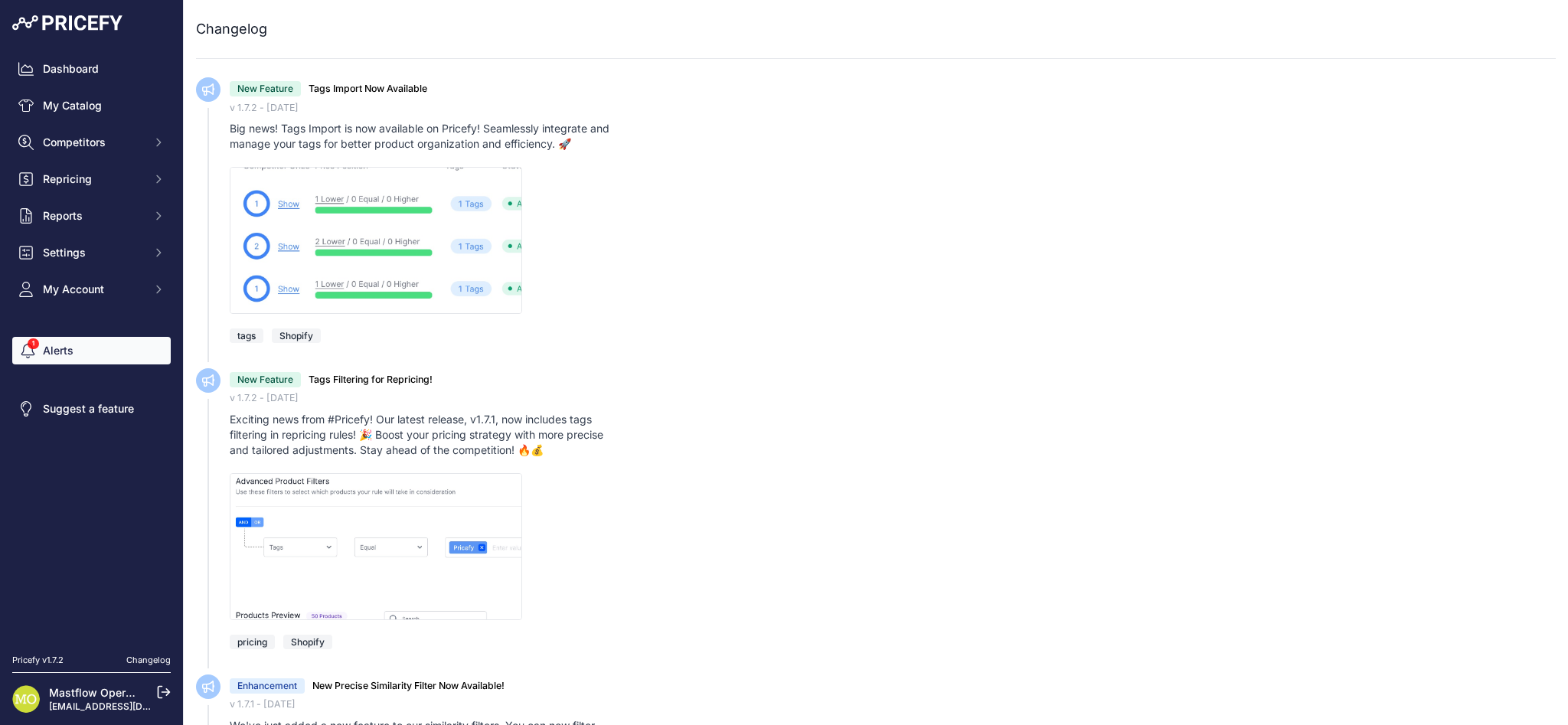
click at [68, 355] on link "Alerts" at bounding box center [92, 351] width 159 height 28
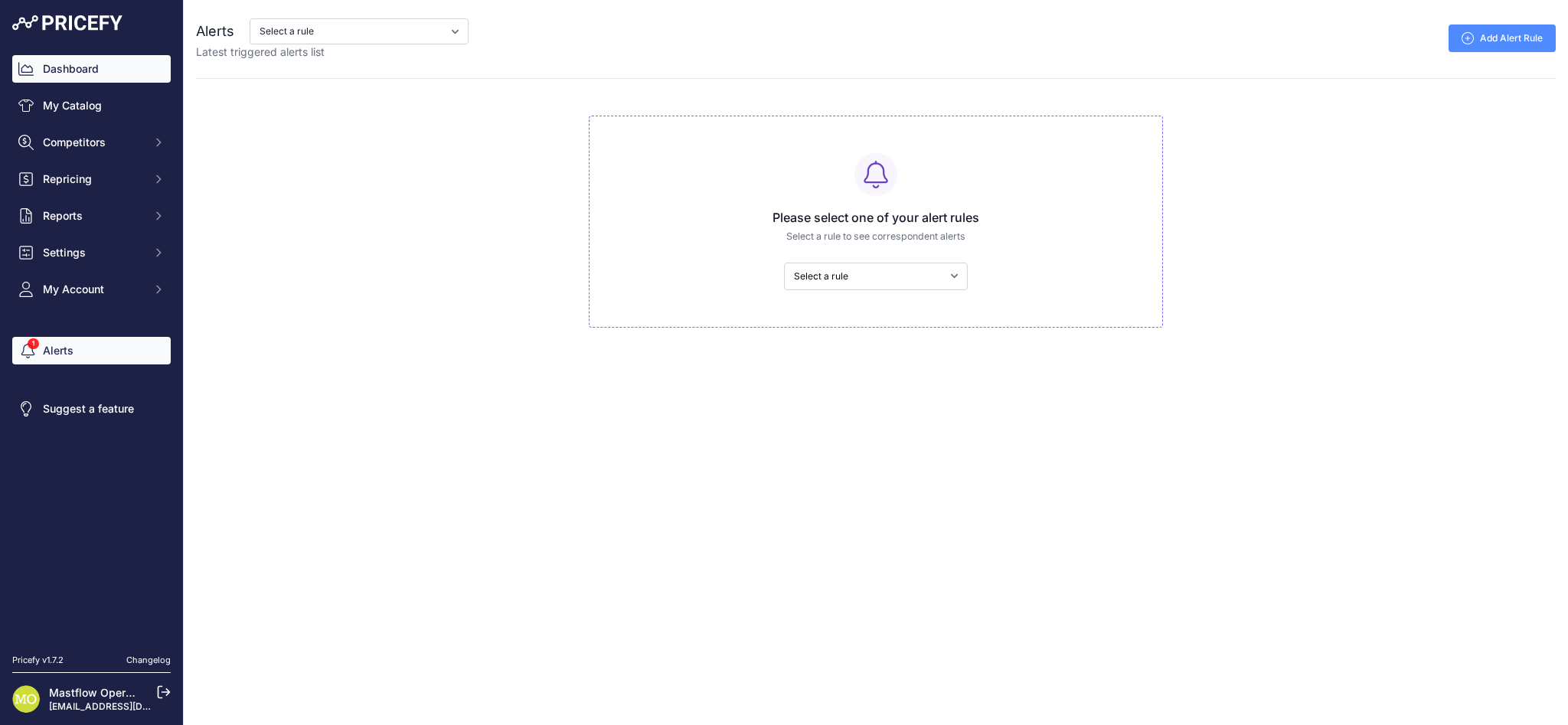
click at [98, 61] on link "Dashboard" at bounding box center [92, 69] width 159 height 28
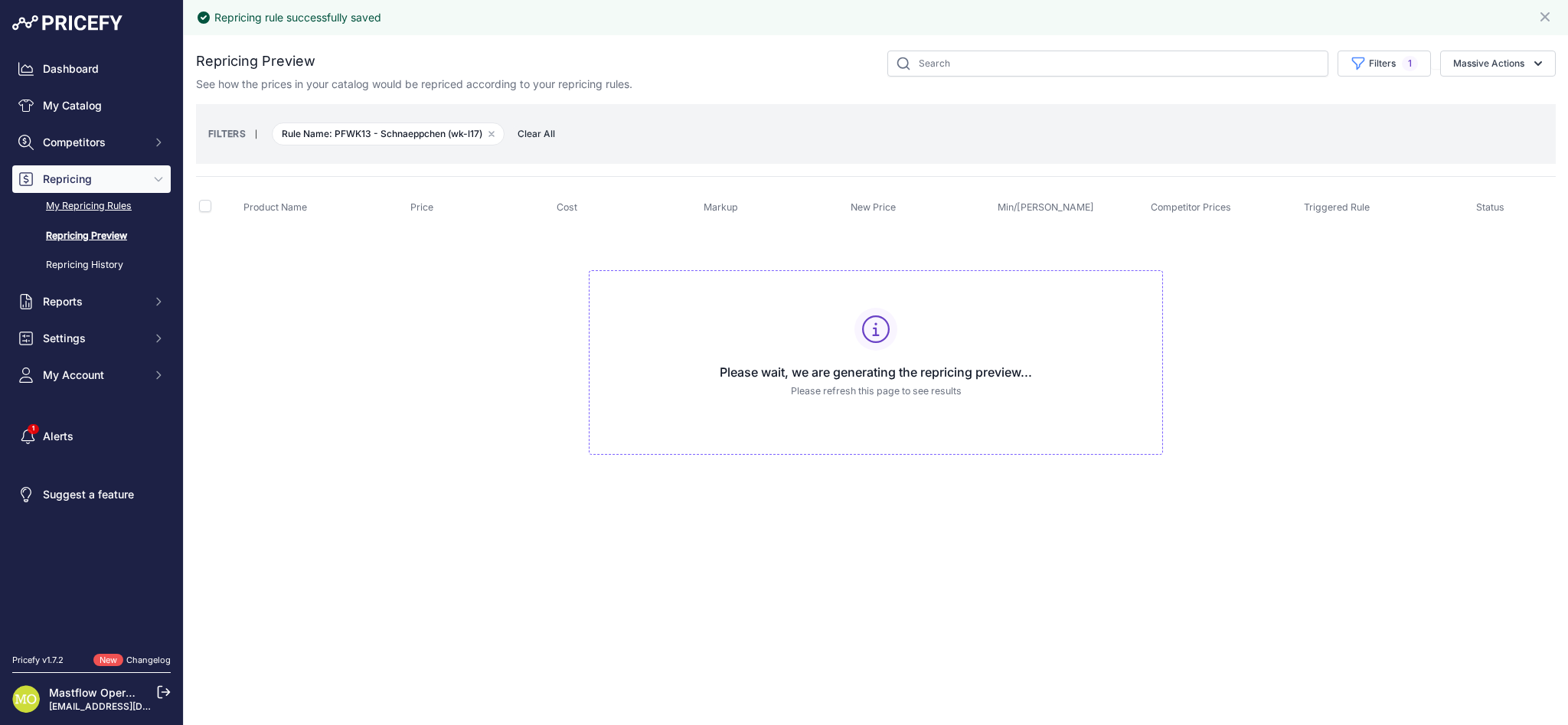
click at [92, 205] on link "My Repricing Rules" at bounding box center [92, 206] width 159 height 27
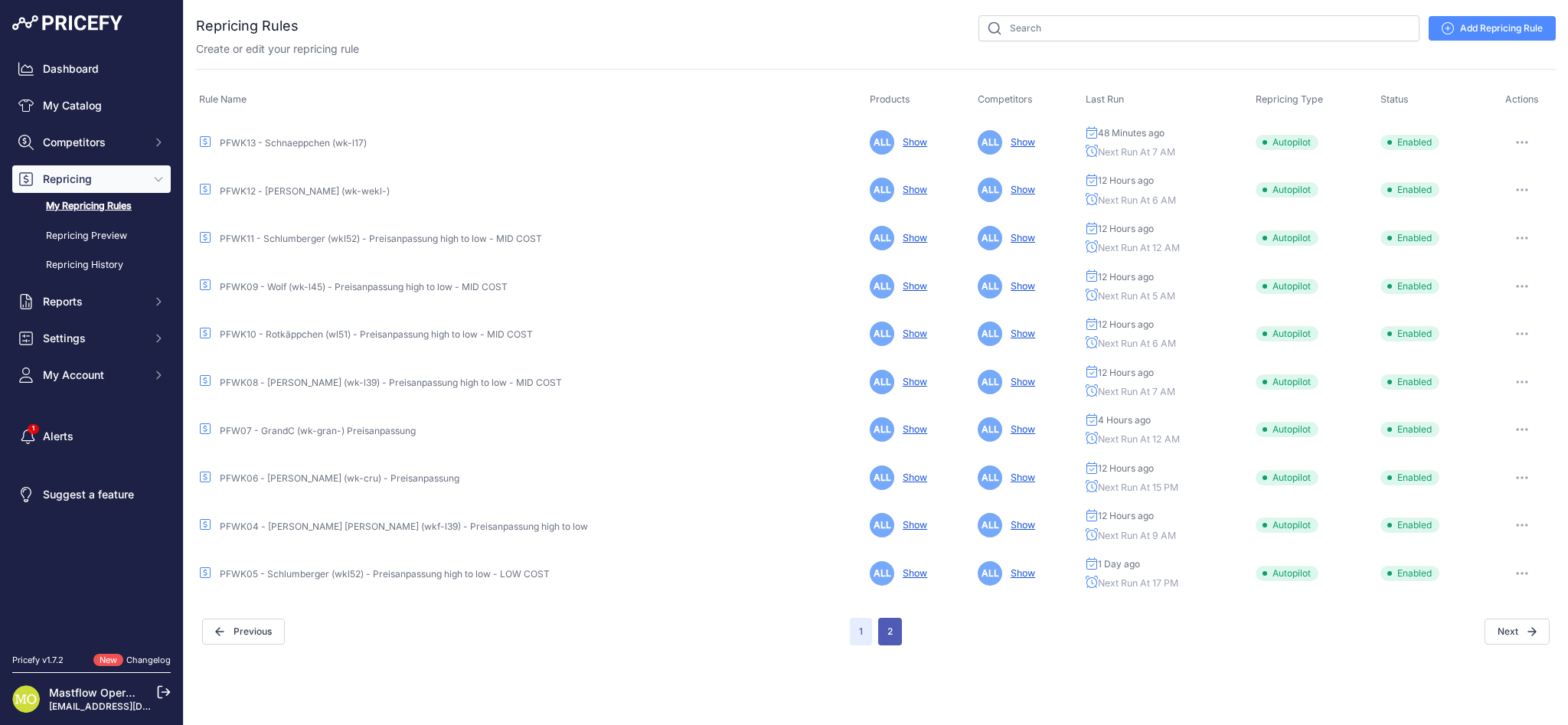
click at [893, 623] on button "2" at bounding box center [889, 632] width 23 height 28
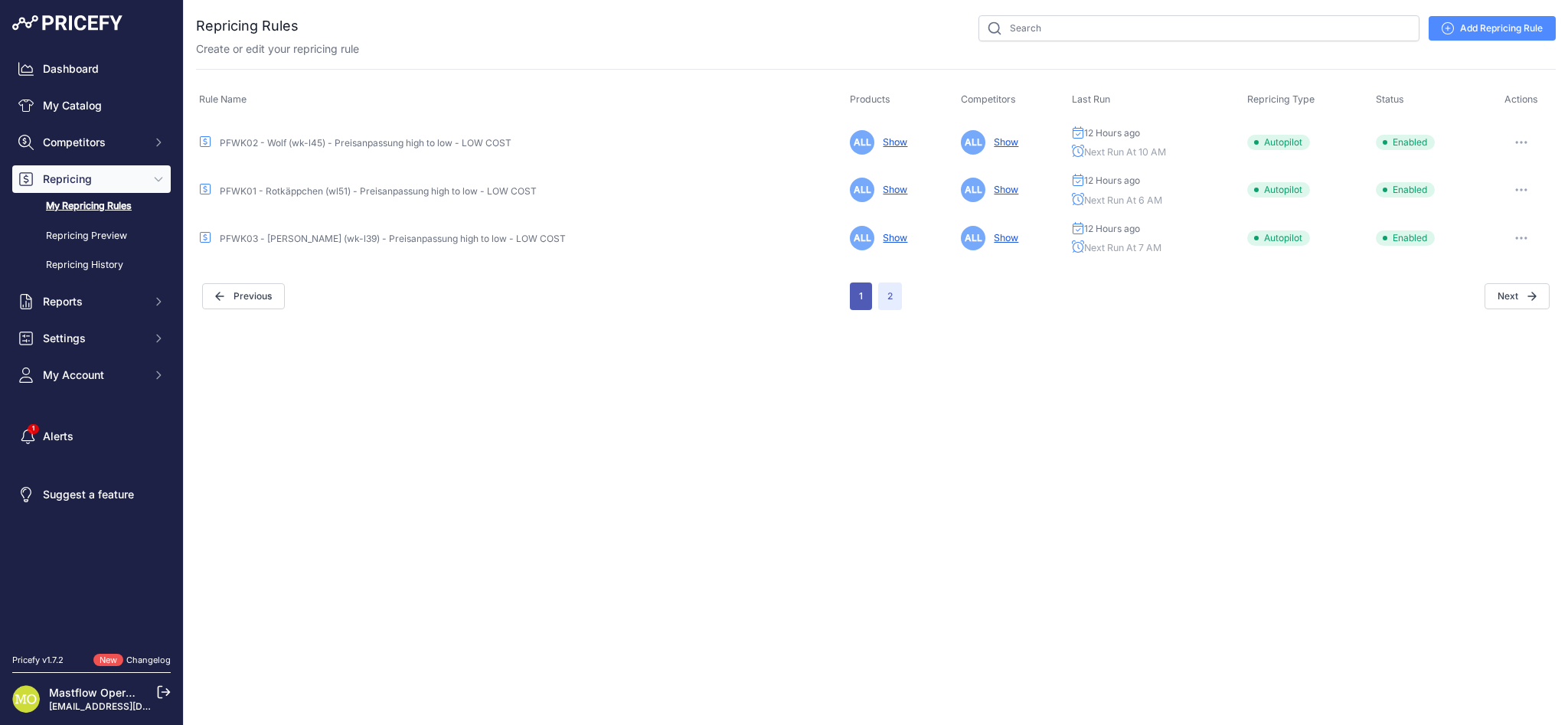
click at [852, 292] on button "1" at bounding box center [861, 296] width 22 height 28
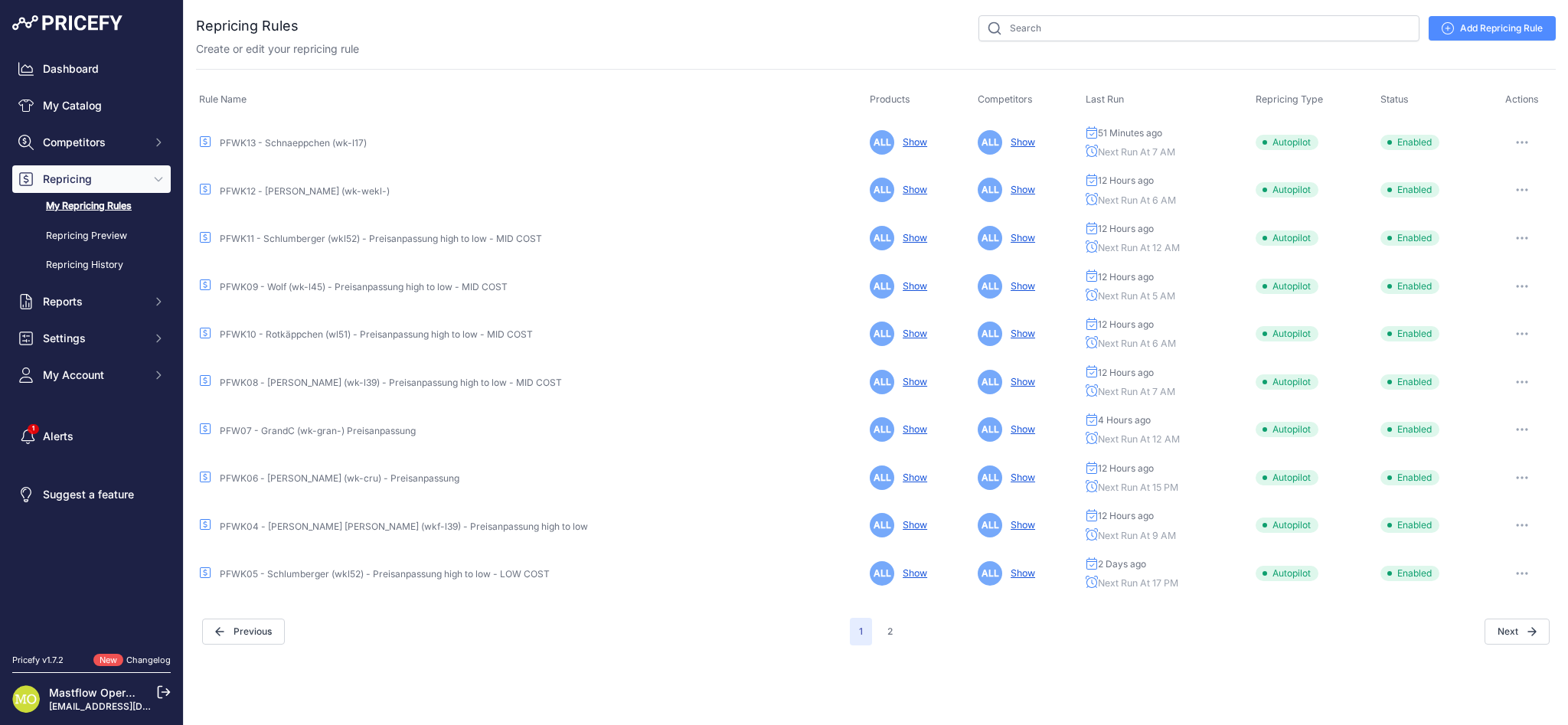
click at [1525, 139] on button "button" at bounding box center [1521, 142] width 31 height 21
click at [1522, 193] on button "Run Preview" at bounding box center [1503, 199] width 98 height 24
click at [98, 232] on link "Repricing Preview" at bounding box center [92, 236] width 159 height 27
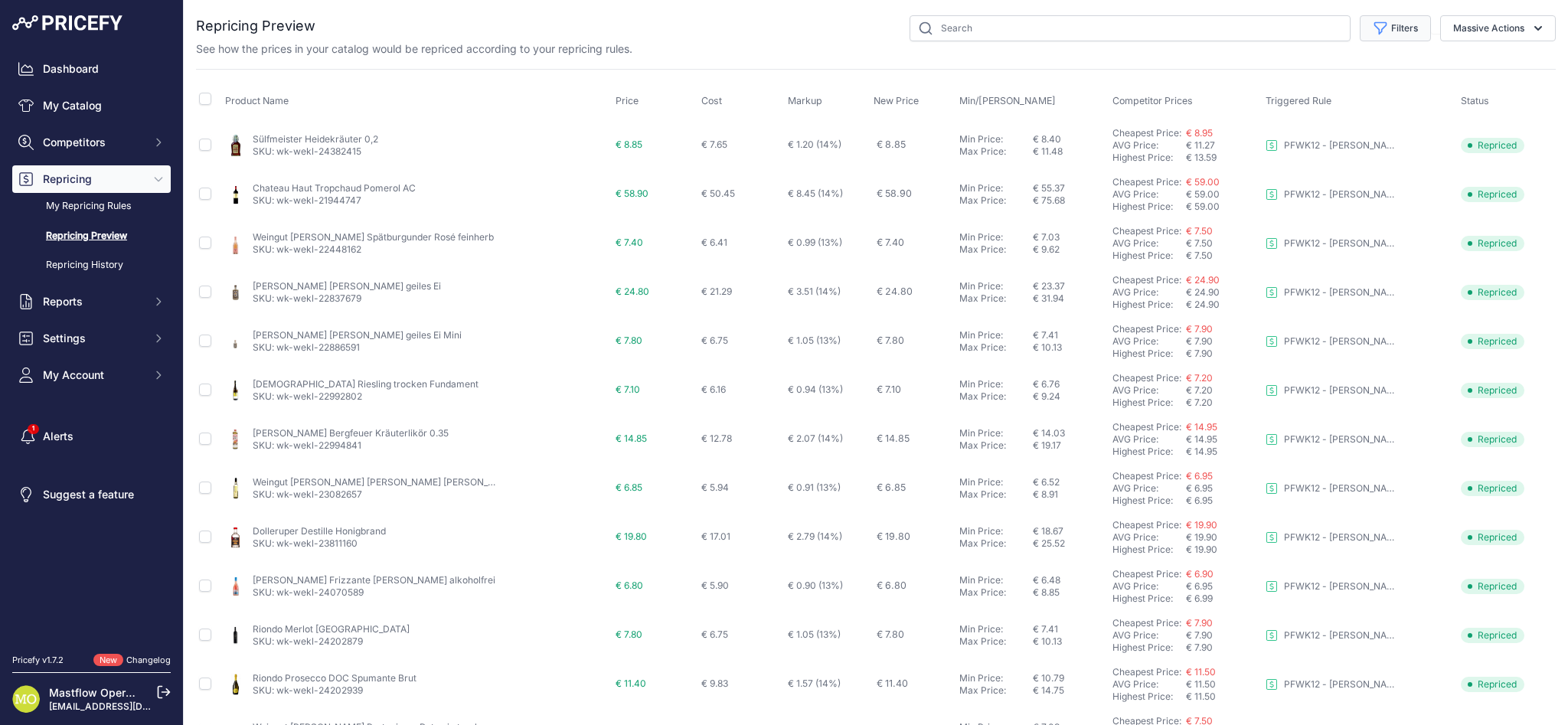
click at [1406, 28] on button "Filters" at bounding box center [1395, 28] width 71 height 26
click at [1328, 87] on select "Select an option PFWK03 - Freund (wk-l39) - Preisanpassung high to low - LOW CO…" at bounding box center [1344, 88] width 147 height 26
select select "9855"
click at [1271, 75] on select "Select an option PFWK03 - Freund (wk-l39) - Preisanpassung high to low - LOW CO…" at bounding box center [1344, 88] width 147 height 26
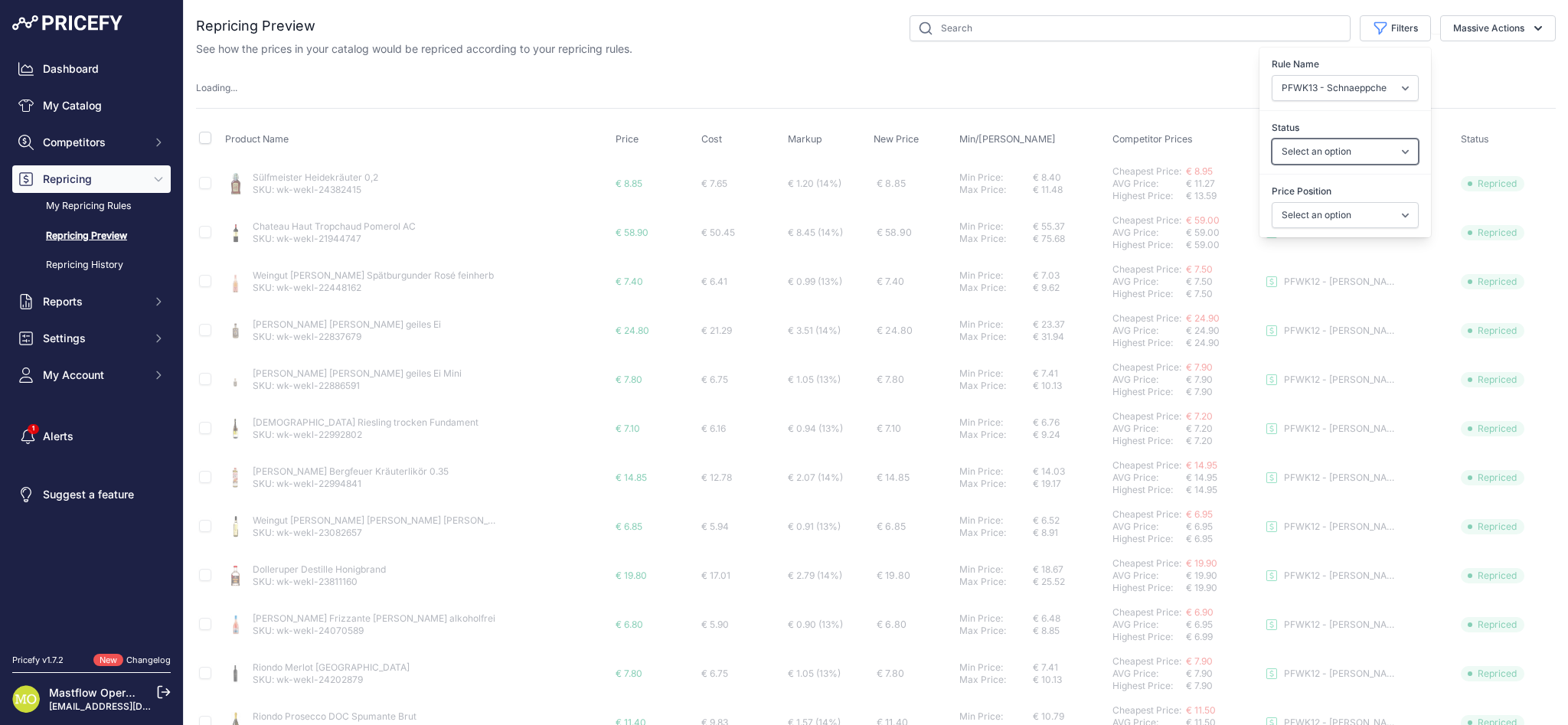
click at [1344, 152] on select "Select an option Skipped Repriced Suggested In Error" at bounding box center [1344, 151] width 147 height 26
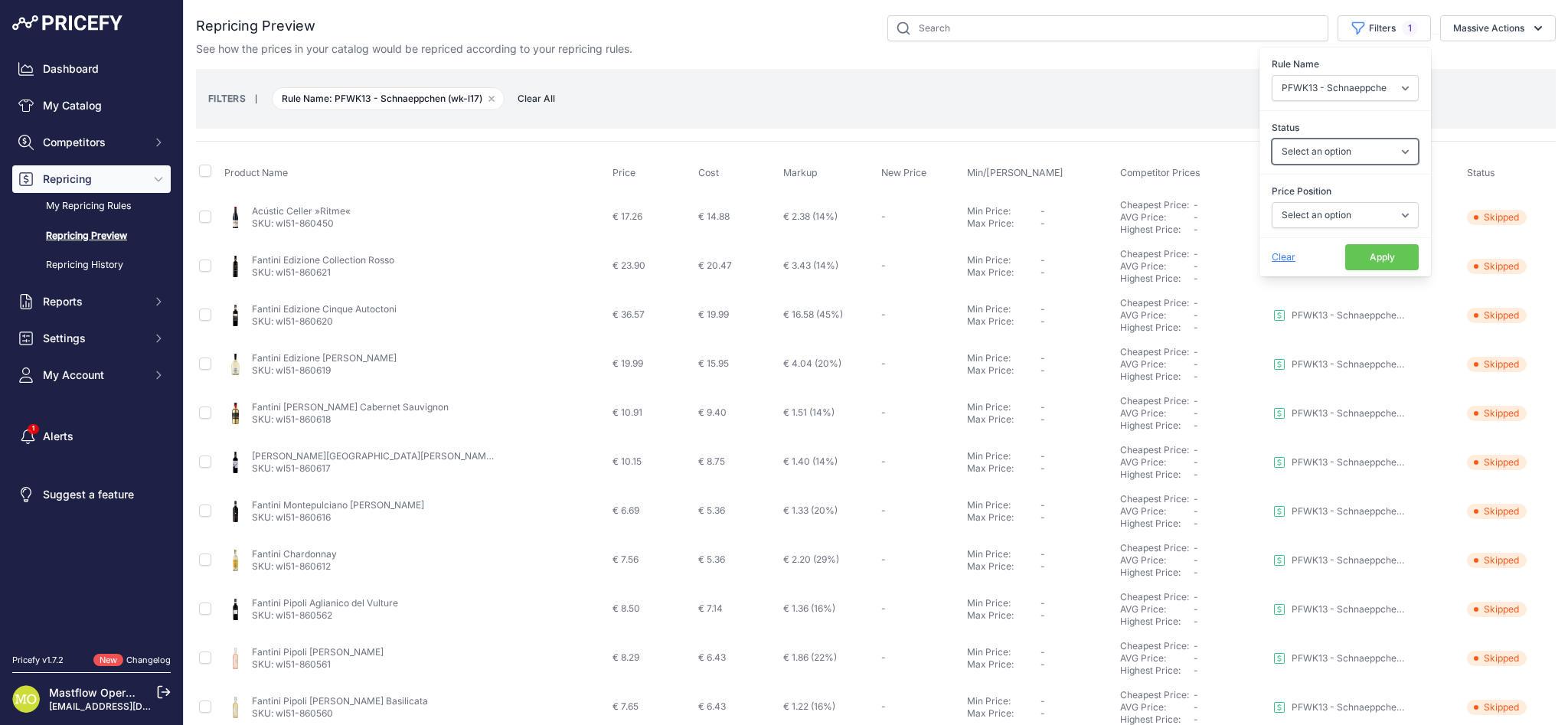
select select "repriced"
click at [1271, 138] on select "Select an option Skipped Repriced Suggested In Error" at bounding box center [1344, 151] width 147 height 26
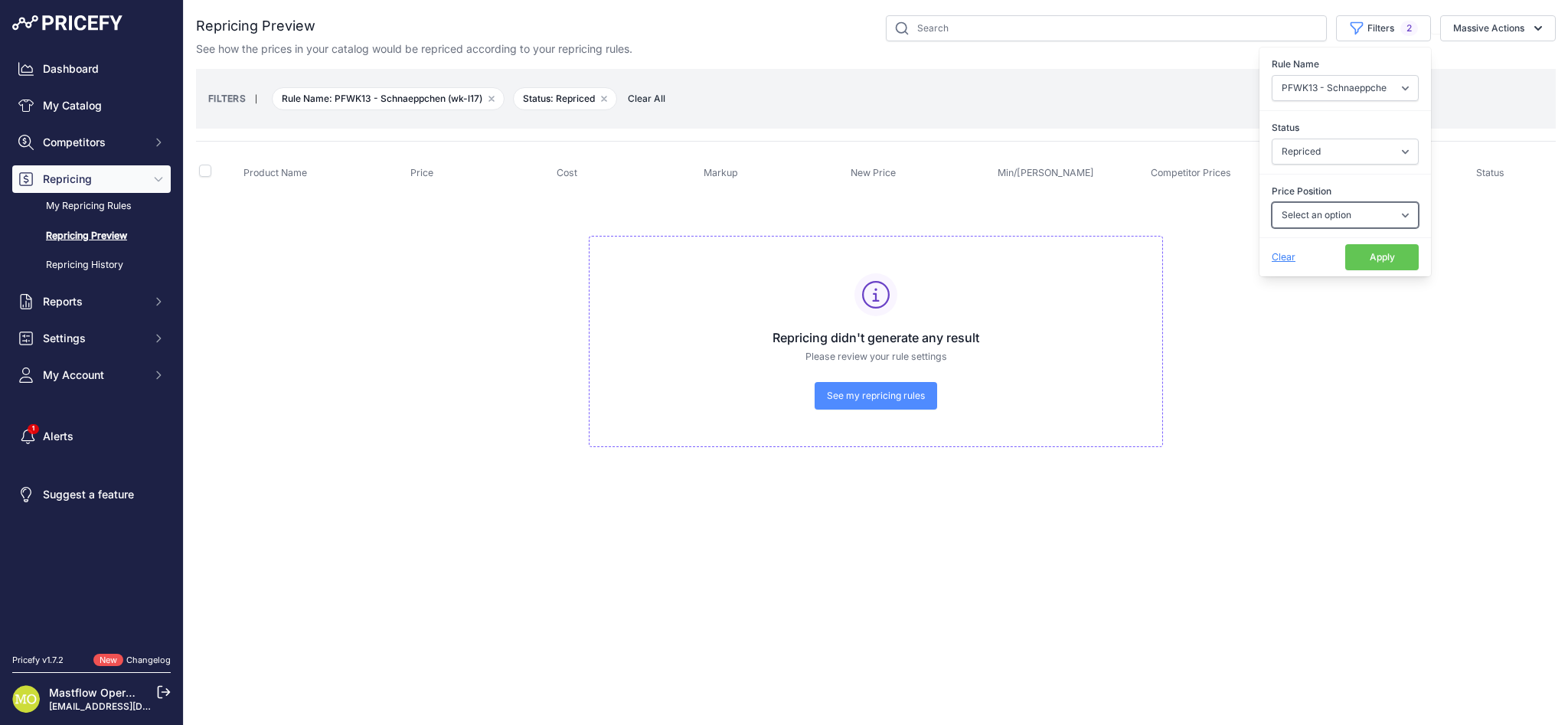
click at [1342, 212] on select "Select an option I am higher Same price I am lower" at bounding box center [1344, 215] width 147 height 26
select select "0"
click at [1271, 202] on select "Select an option I am higher Same price I am lower" at bounding box center [1344, 215] width 147 height 26
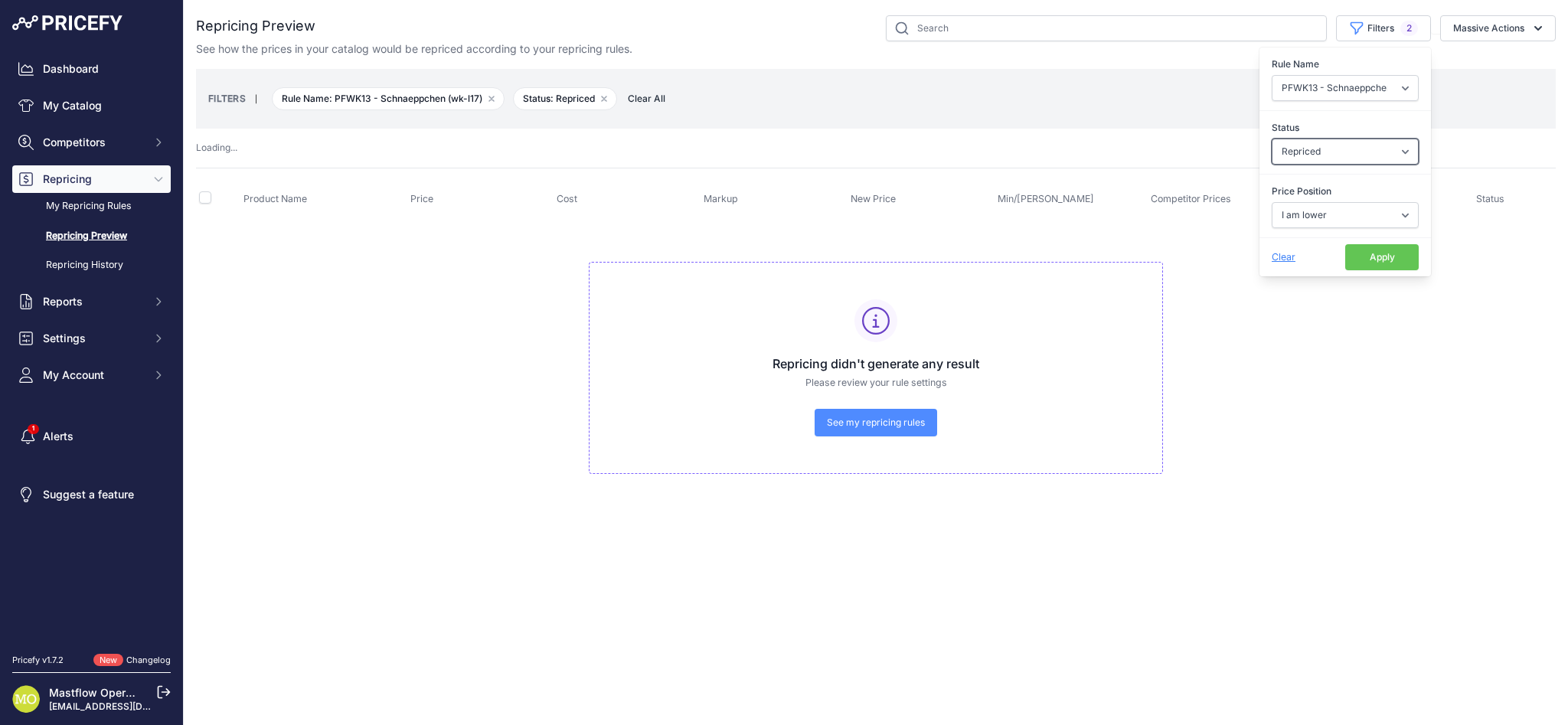
click at [1344, 154] on select "Select an option Skipped Repriced Suggested In Error" at bounding box center [1344, 151] width 147 height 26
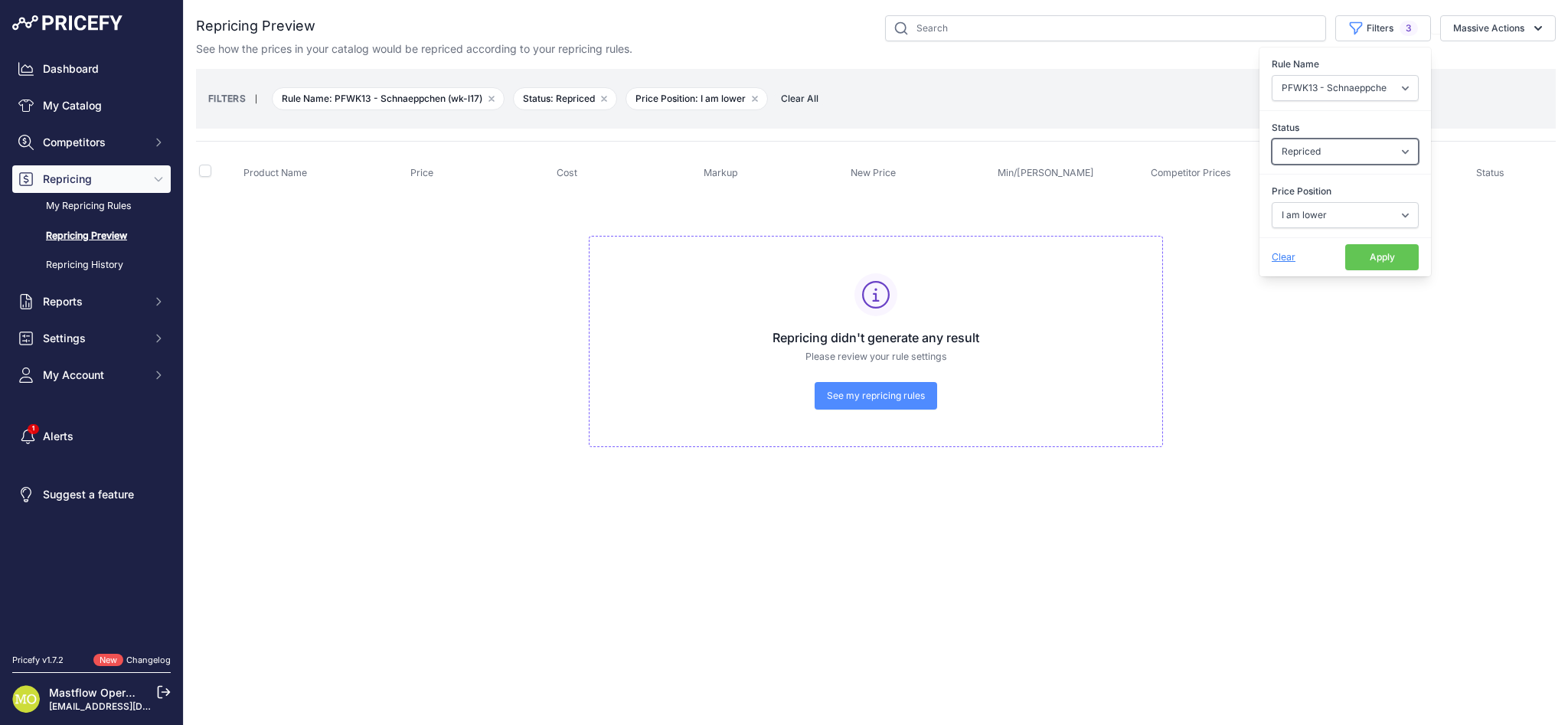
click at [1271, 138] on select "Select an option Skipped Repriced Suggested In Error" at bounding box center [1344, 151] width 147 height 26
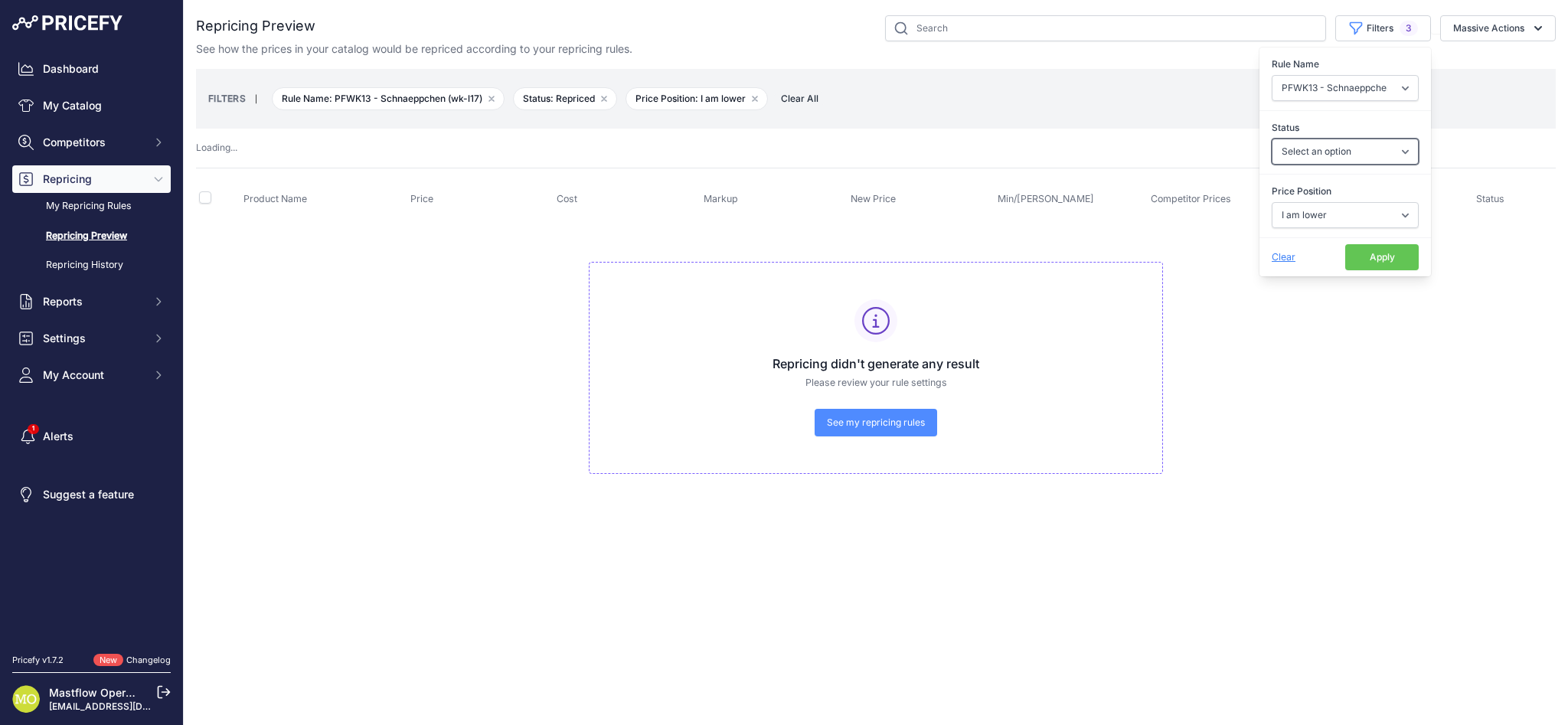
click at [1331, 151] on select "Select an option Skipped Repriced Suggested In Error" at bounding box center [1344, 151] width 147 height 26
select select "skipped"
click at [1271, 138] on select "Select an option Skipped Repriced Suggested In Error" at bounding box center [1344, 151] width 147 height 26
select select
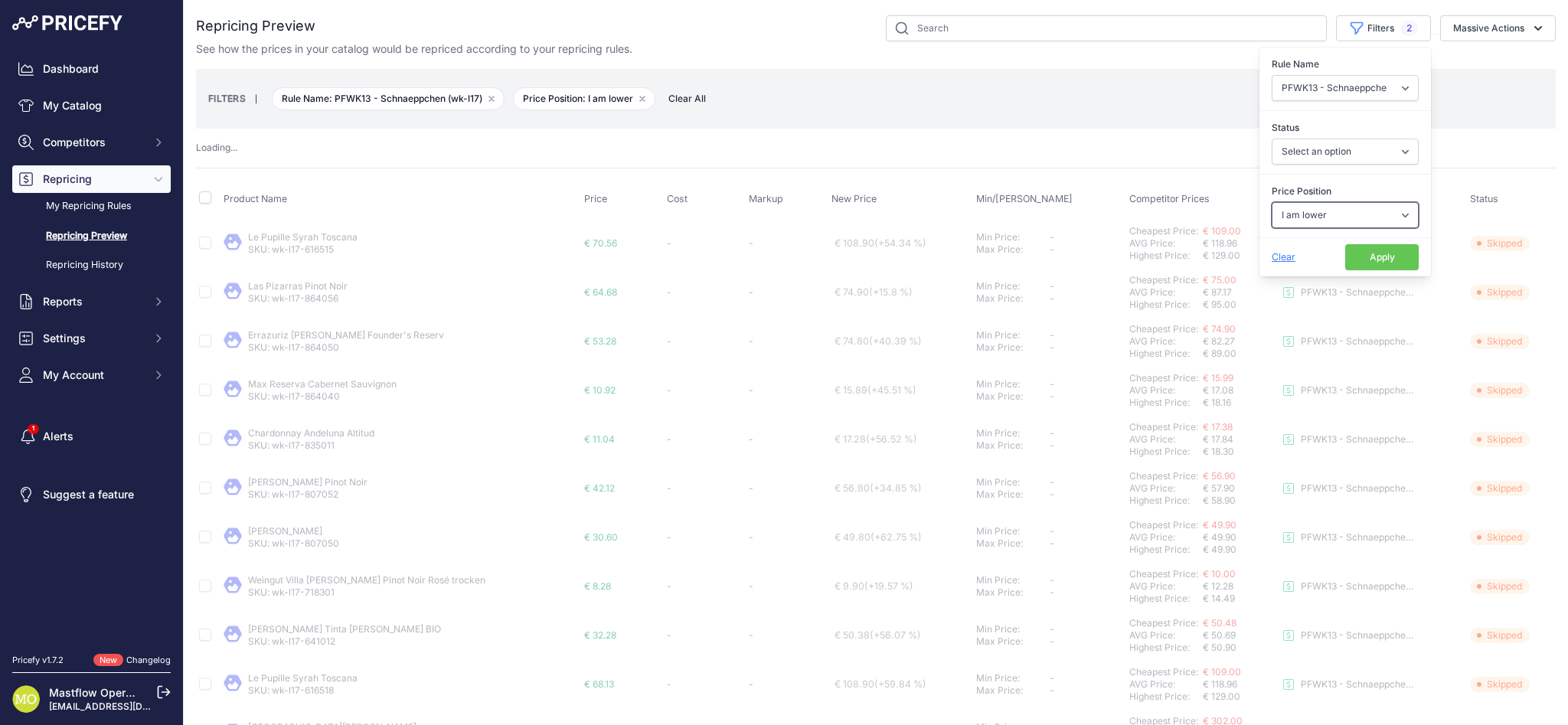
click at [1325, 216] on select "Select an option I am higher Same price I am lower" at bounding box center [1344, 215] width 147 height 26
select select "skipped"
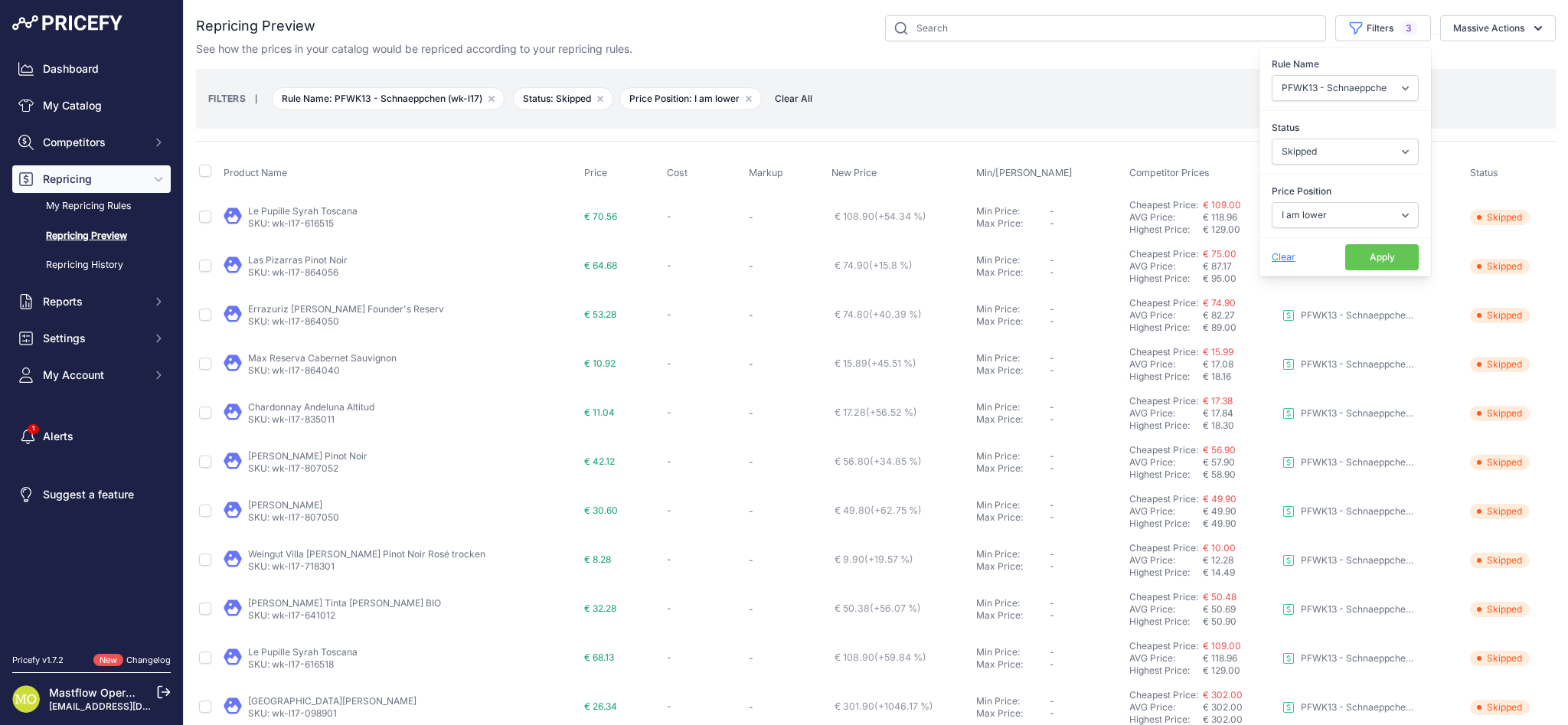
click at [1123, 141] on div "Product Name Price Cost Markup New Price Min/Max Price" at bounding box center [876, 657] width 1360 height 1032
